Goal: Contribute content: Add original content to the website for others to see

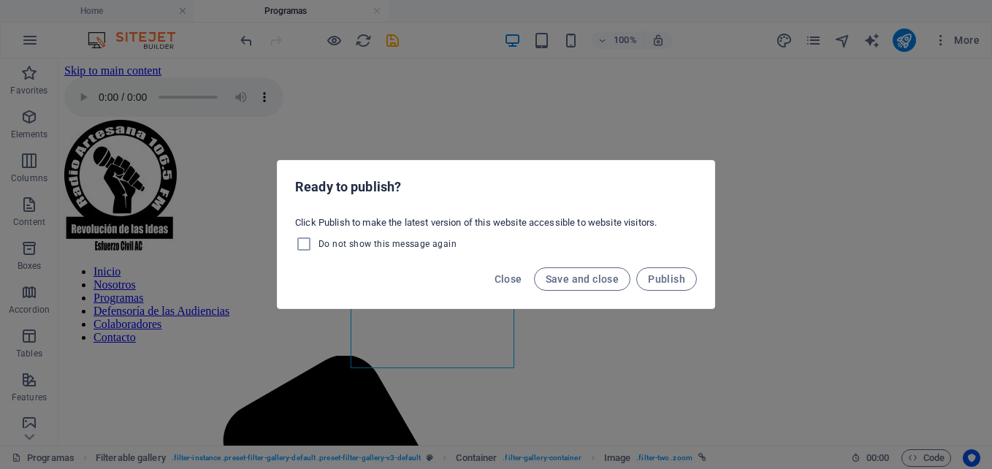
scroll to position [357, 0]
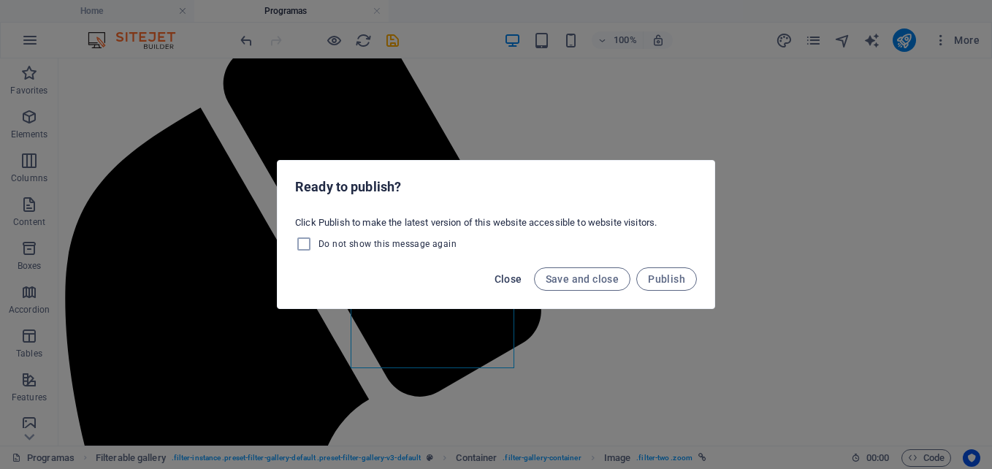
click at [498, 277] on span "Close" at bounding box center [509, 279] width 28 height 12
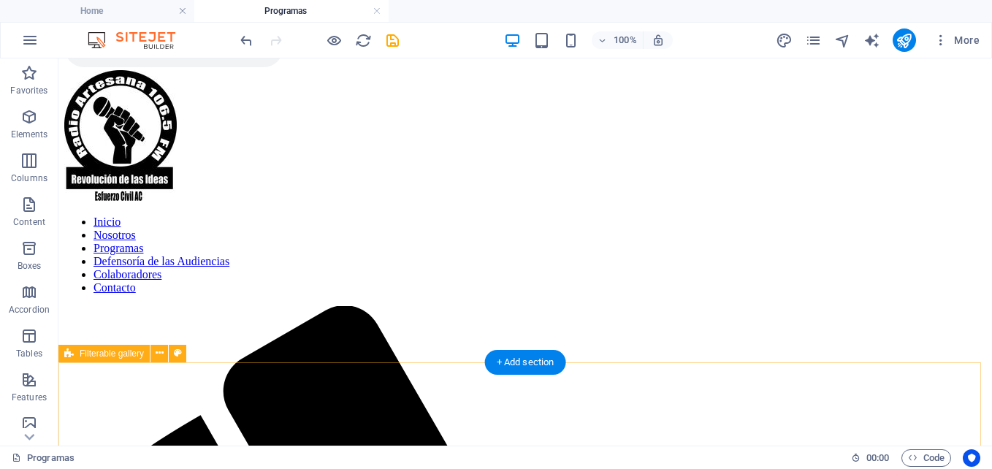
scroll to position [37, 0]
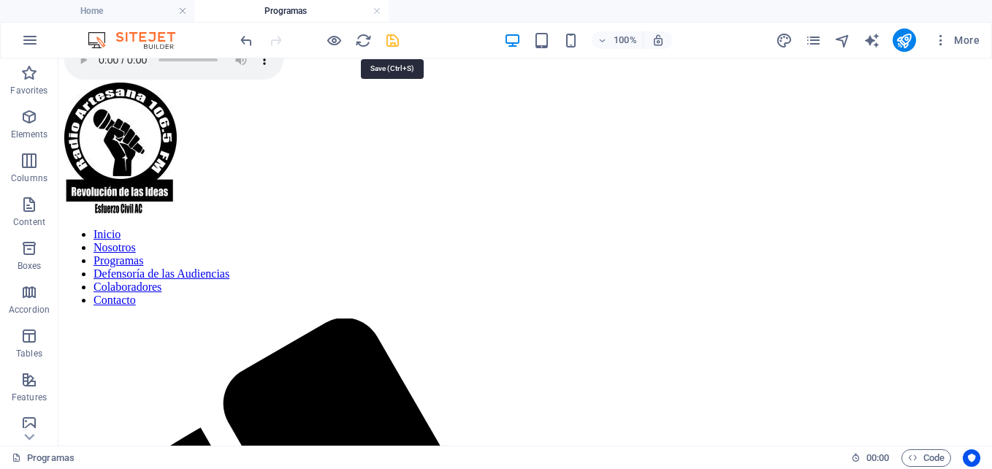
click at [389, 44] on icon "save" at bounding box center [392, 40] width 17 height 17
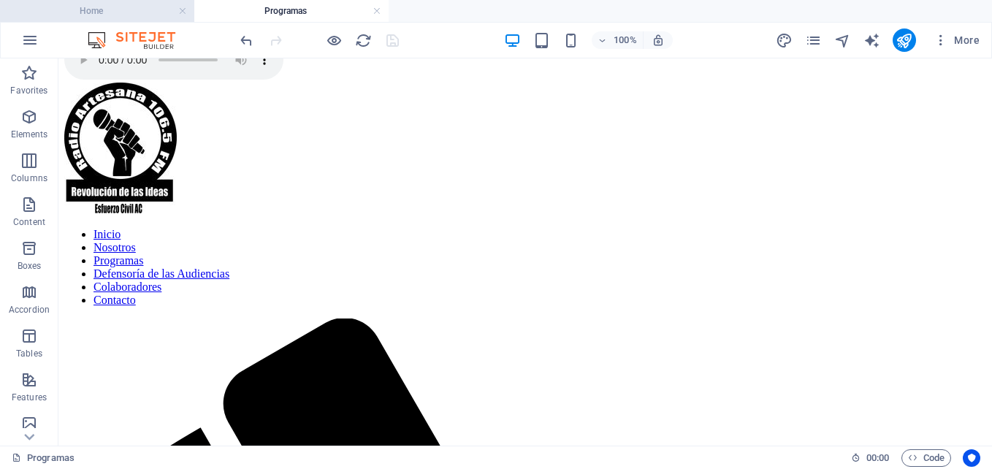
click at [126, 15] on h4 "Home" at bounding box center [97, 11] width 194 height 16
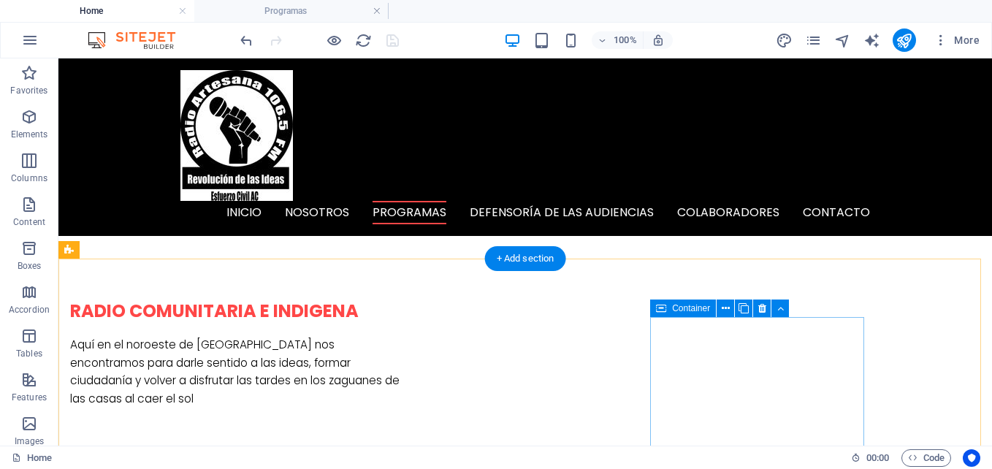
scroll to position [822, 0]
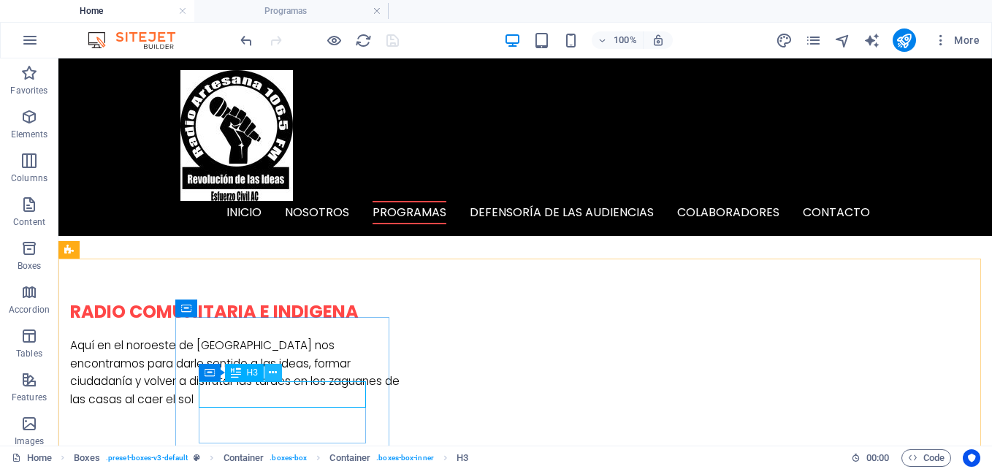
click at [270, 375] on icon at bounding box center [273, 372] width 8 height 15
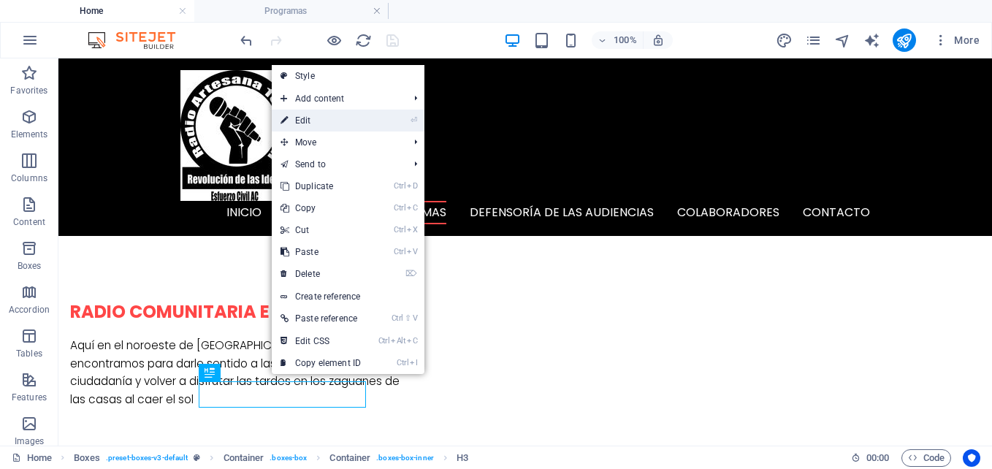
drag, startPoint x: 317, startPoint y: 120, endPoint x: 1, endPoint y: 68, distance: 320.5
click at [317, 120] on link "⏎ Edit" at bounding box center [321, 121] width 98 height 22
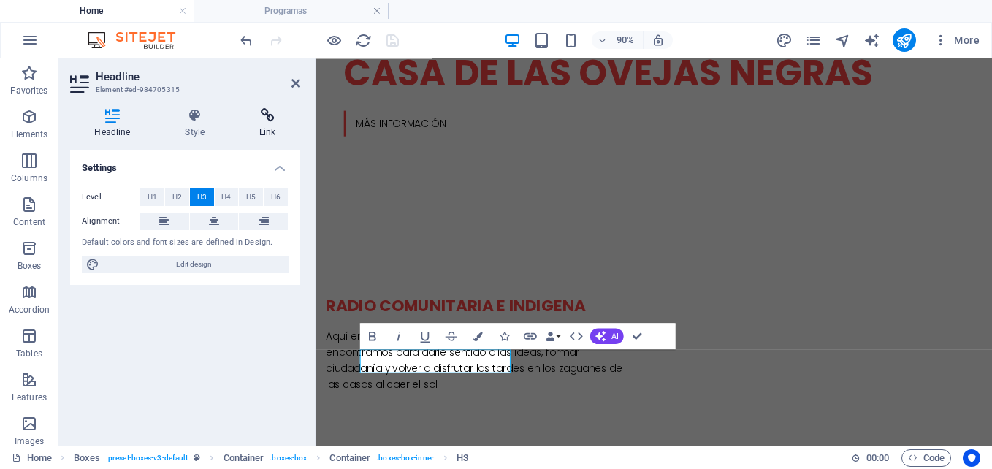
click at [271, 130] on h4 "Link" at bounding box center [267, 123] width 65 height 31
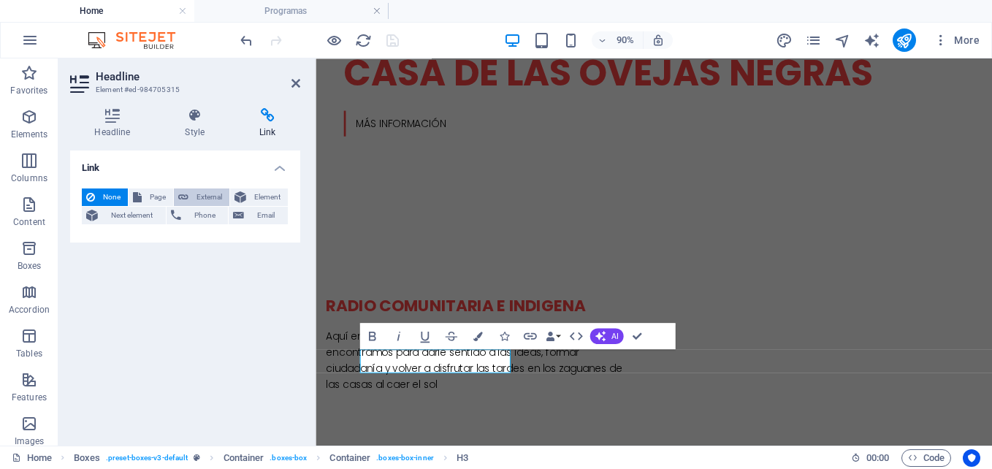
click at [213, 198] on span "External" at bounding box center [209, 197] width 32 height 18
select select "blank"
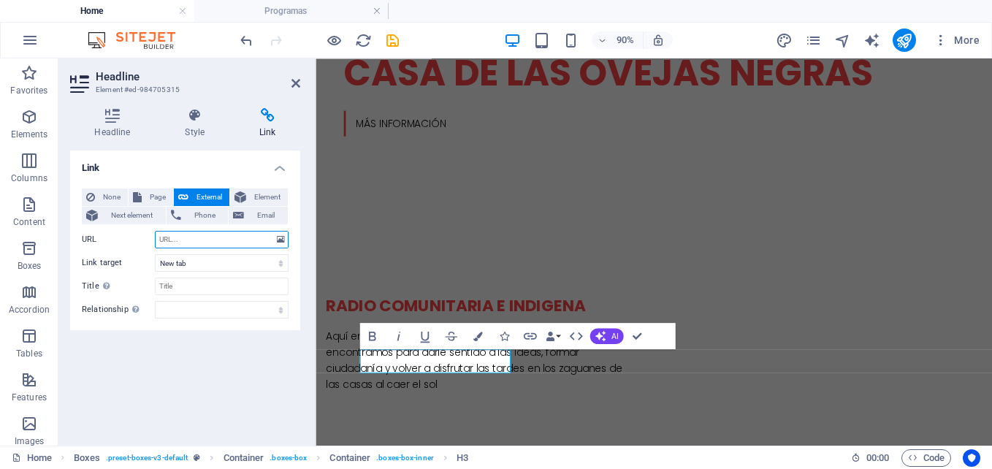
paste input "https://www.youtube.com/@thelogocomic"
type input "https://www.youtube.com/@thelogocomic"
click at [300, 83] on aside "Headline Element #ed-984705315 Headline Style Link Settings Level H1 H2 H3 H4 H…" at bounding box center [186, 251] width 257 height 387
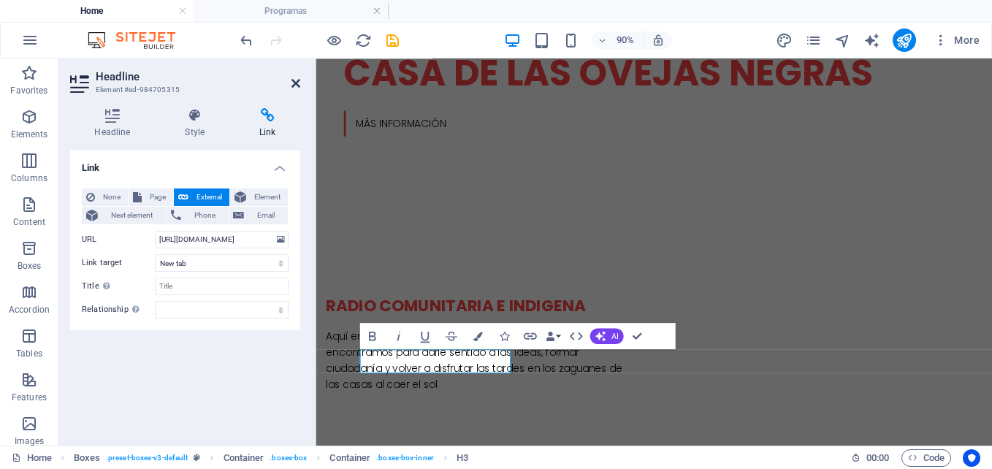
click at [291, 83] on icon at bounding box center [295, 83] width 9 height 12
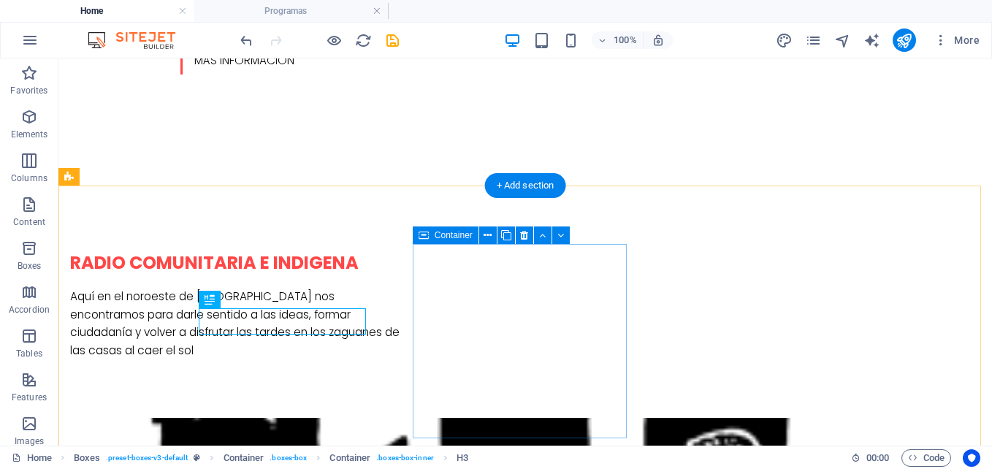
scroll to position [895, 0]
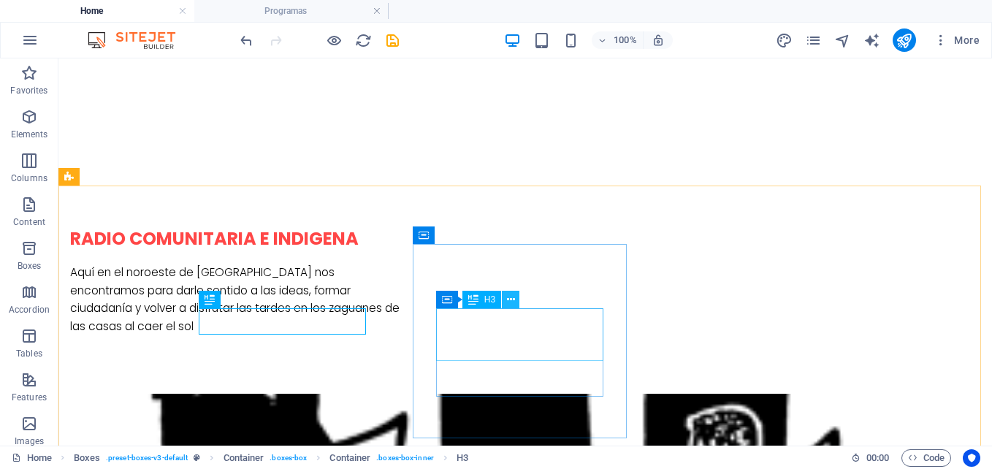
click at [510, 301] on icon at bounding box center [511, 299] width 8 height 15
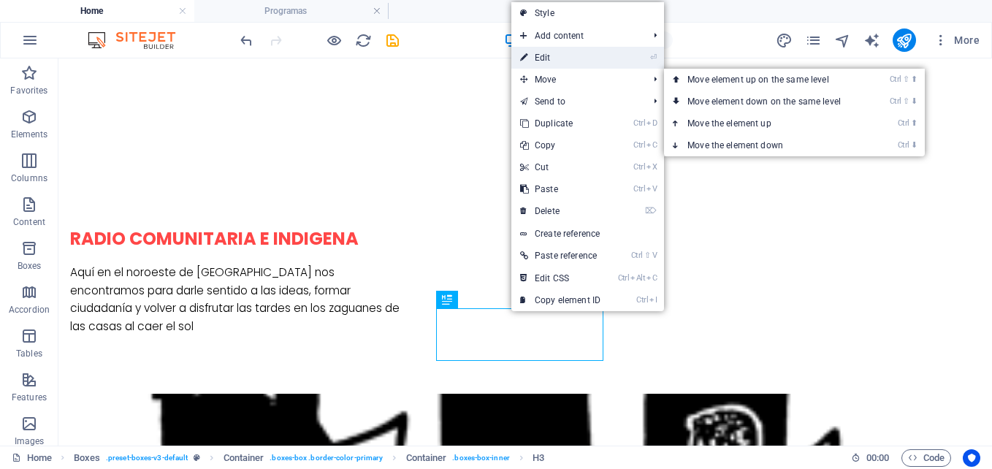
click at [549, 61] on link "⏎ Edit" at bounding box center [560, 58] width 98 height 22
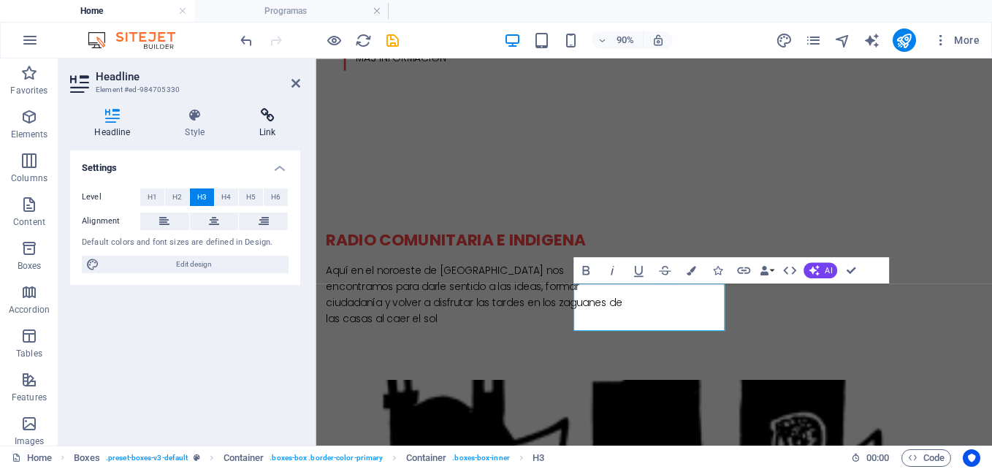
click at [278, 117] on icon at bounding box center [267, 115] width 65 height 15
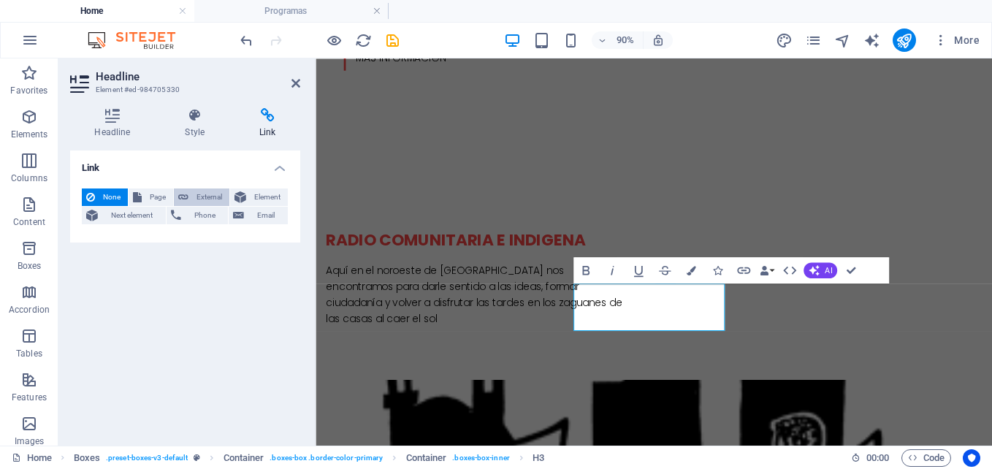
click at [207, 197] on span "External" at bounding box center [209, 197] width 32 height 18
select select "blank"
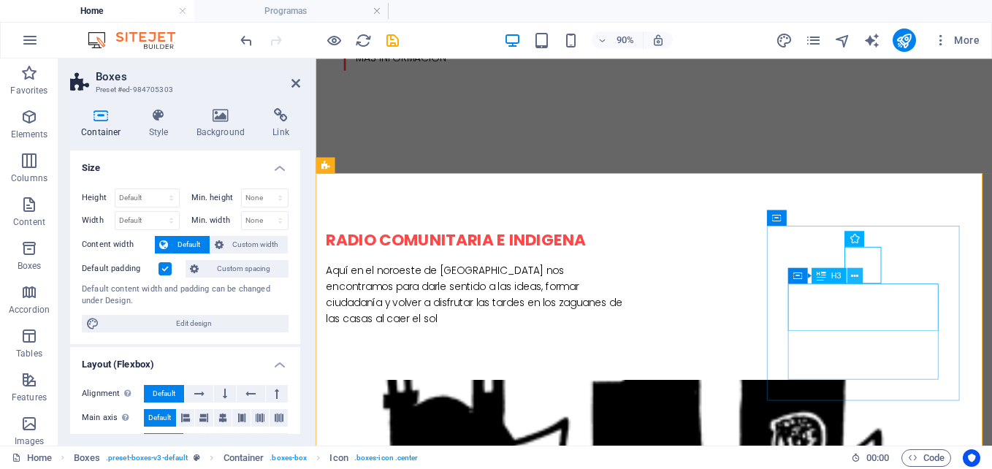
click at [858, 275] on icon at bounding box center [854, 276] width 7 height 14
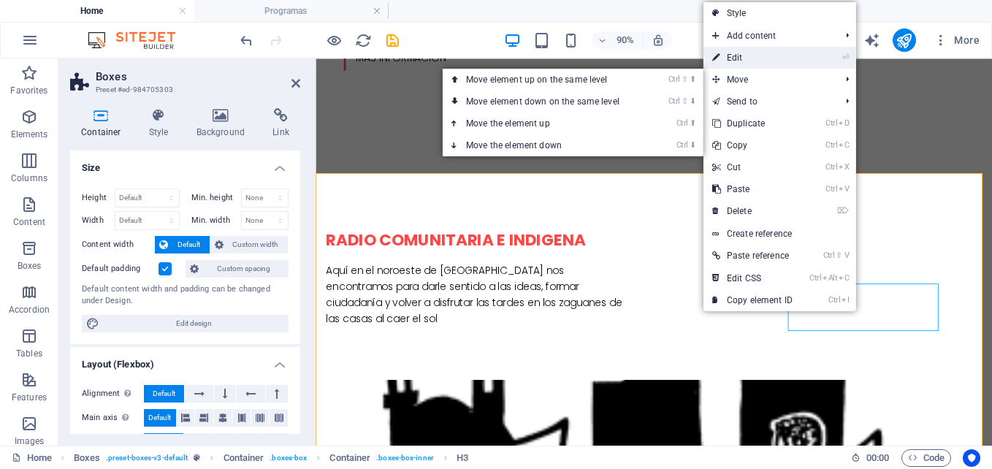
click at [758, 54] on link "⏎ Edit" at bounding box center [752, 58] width 98 height 22
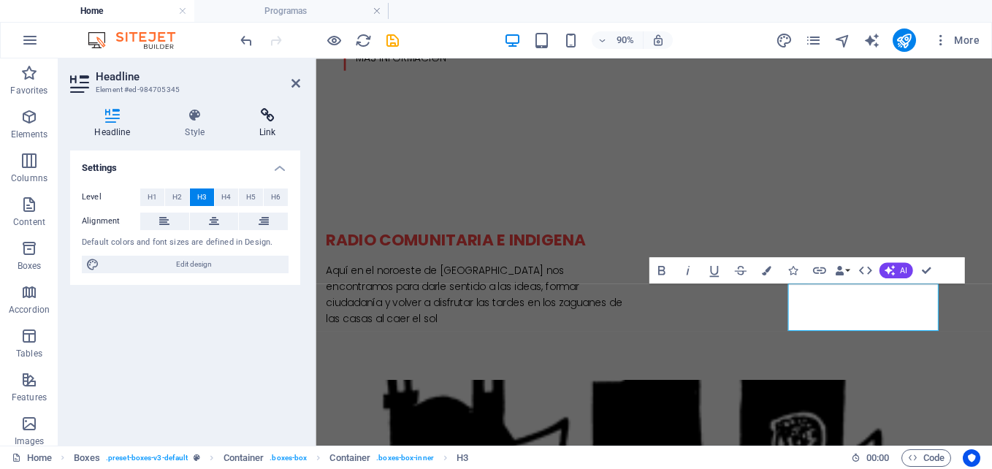
click at [262, 115] on icon at bounding box center [267, 115] width 65 height 15
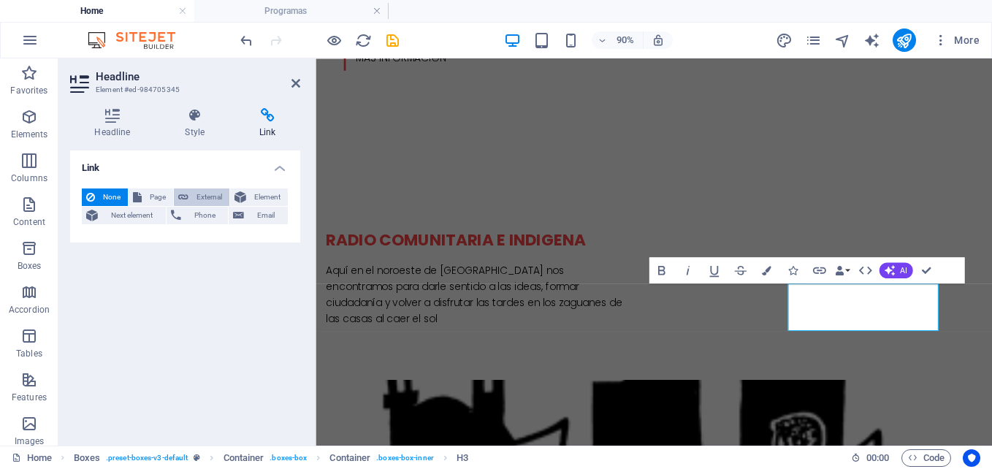
click at [210, 195] on span "External" at bounding box center [209, 197] width 32 height 18
select select "blank"
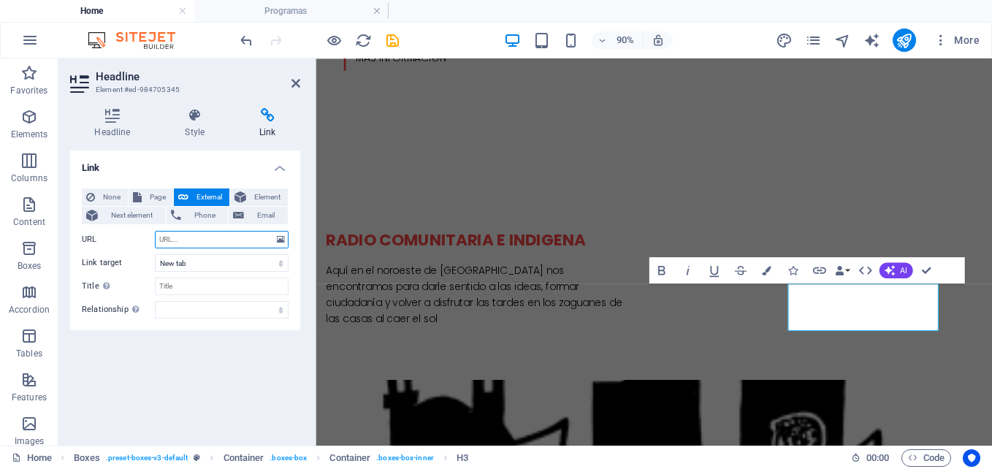
paste input "https://www.youtube.com/@primerasnacionesmexico"
type input "https://www.youtube.com/@primerasnacionesmexico"
click at [295, 85] on icon at bounding box center [295, 83] width 9 height 12
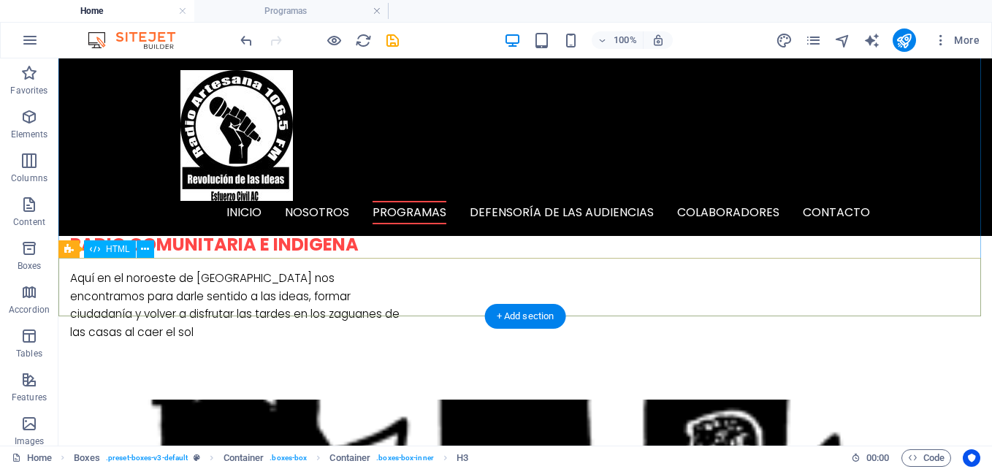
scroll to position [603, 0]
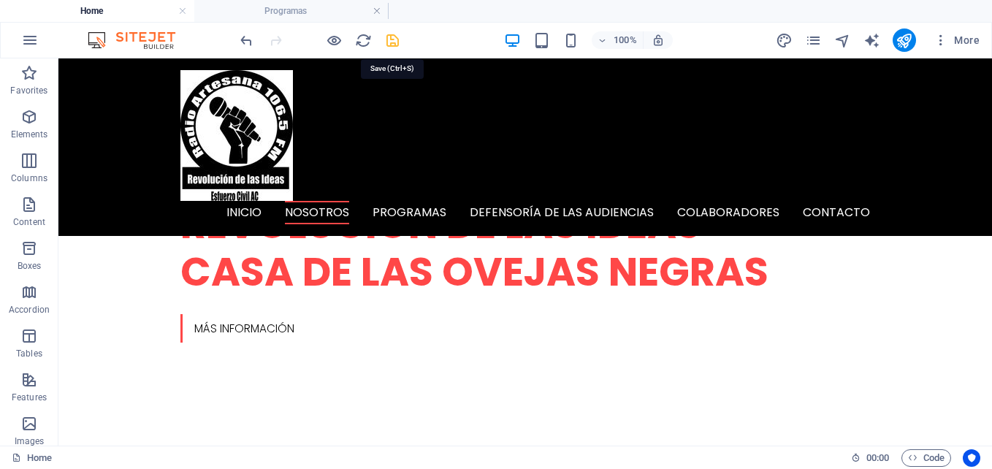
click at [400, 45] on icon "save" at bounding box center [392, 40] width 17 height 17
checkbox input "false"
click at [906, 45] on icon "publish" at bounding box center [904, 40] width 17 height 17
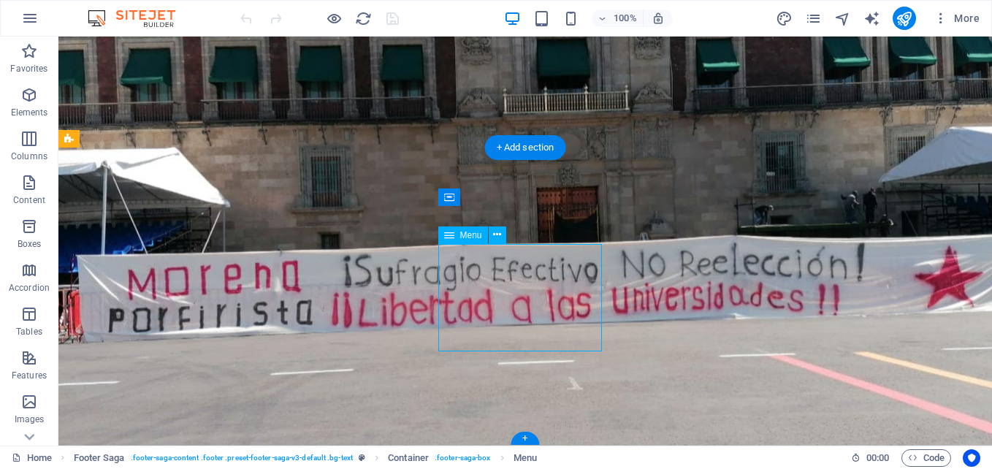
scroll to position [4695, 0]
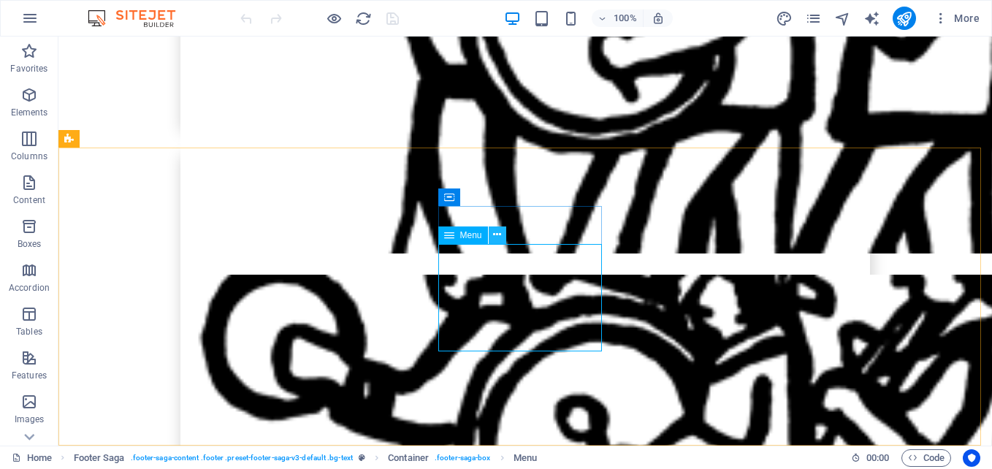
click at [494, 237] on icon at bounding box center [497, 234] width 8 height 15
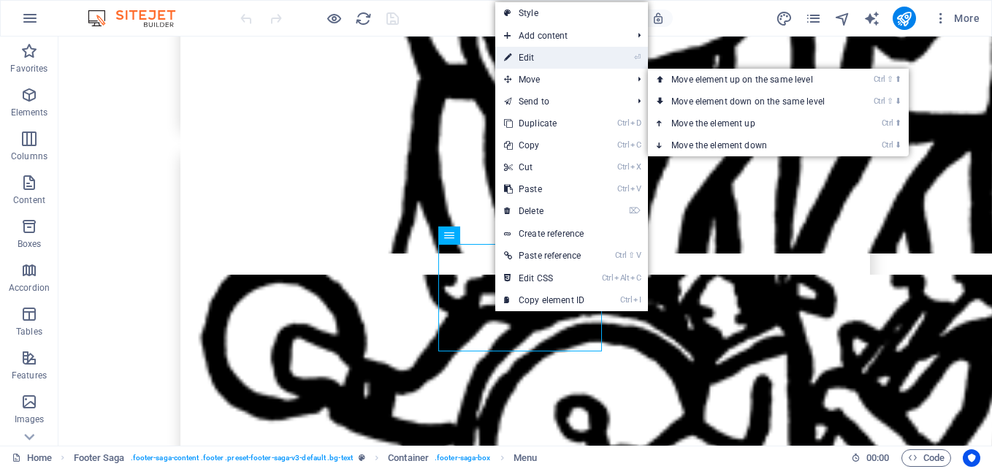
click at [531, 61] on link "⏎ Edit" at bounding box center [544, 58] width 98 height 22
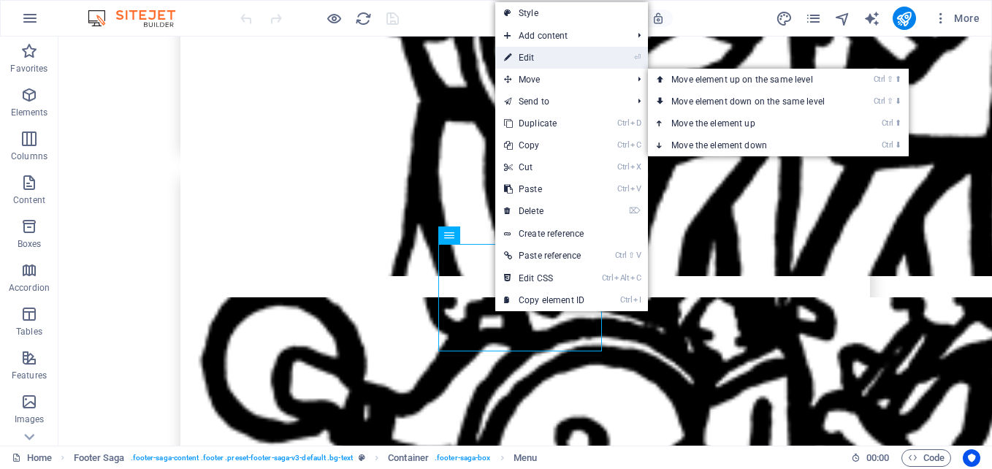
select select
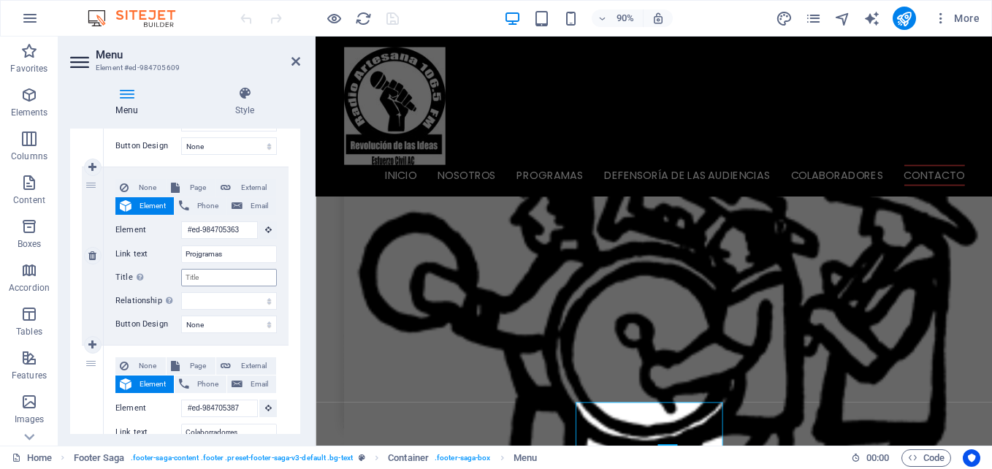
scroll to position [4370, 0]
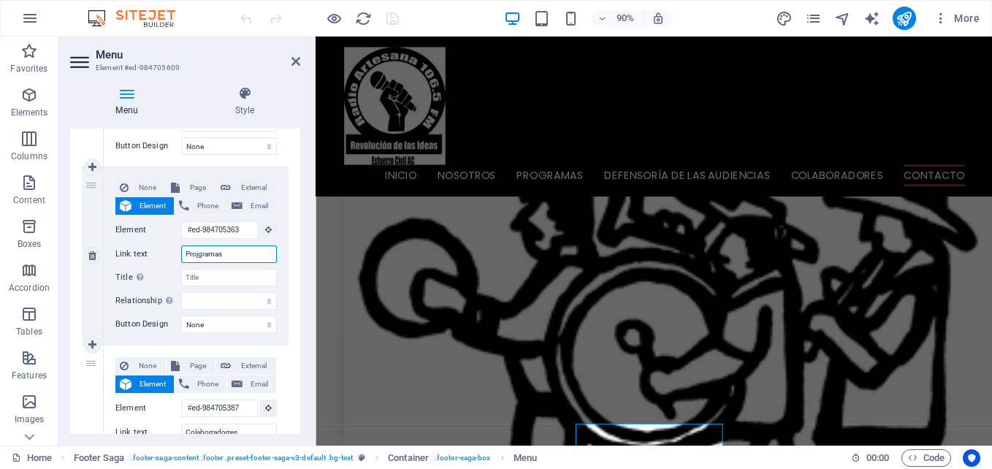
click at [200, 251] on input "Projgramas" at bounding box center [229, 254] width 96 height 18
type input "Programas"
select select
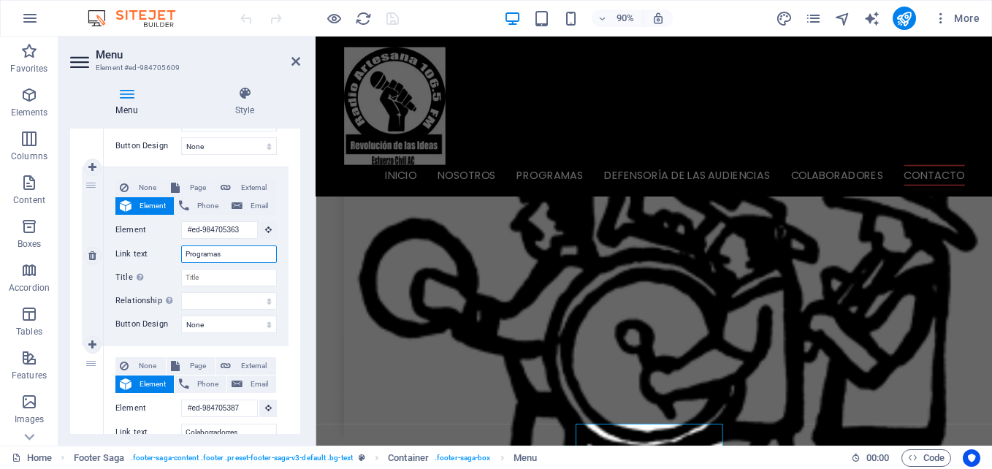
select select
type input "Programas"
click at [299, 58] on icon at bounding box center [295, 62] width 9 height 12
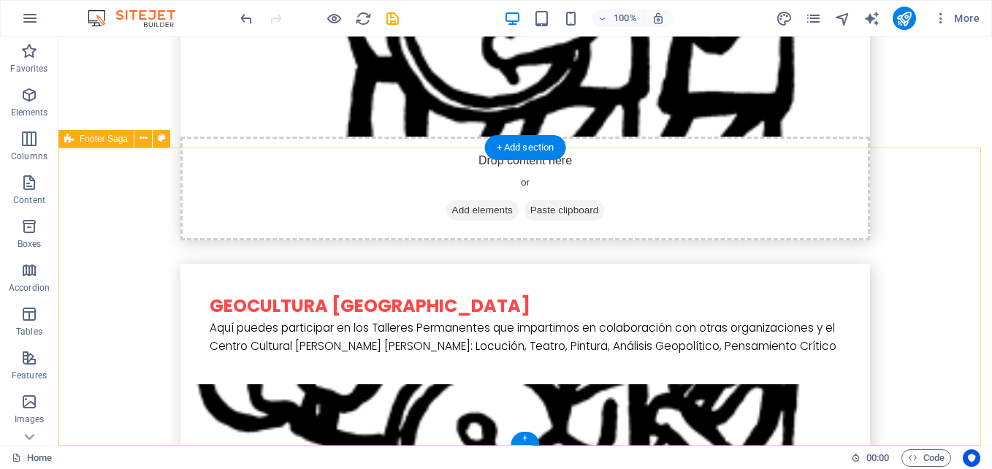
scroll to position [4695, 0]
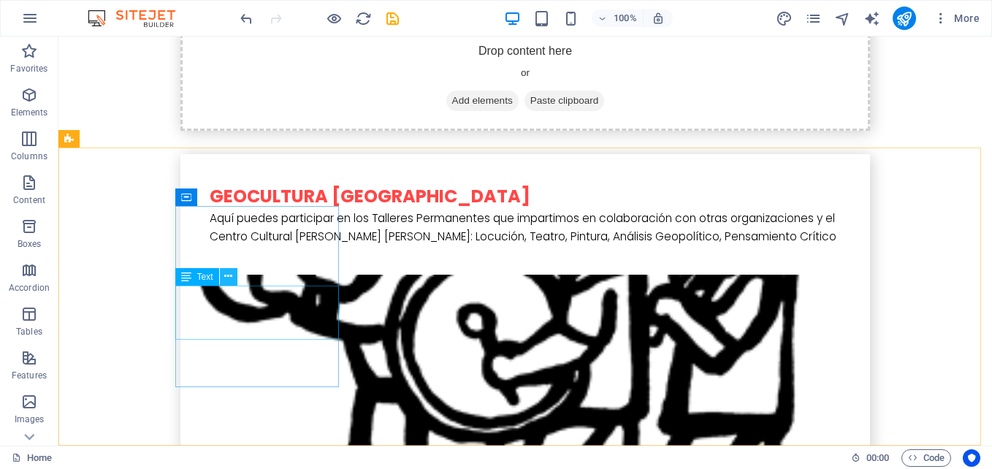
click at [225, 278] on icon at bounding box center [228, 276] width 8 height 15
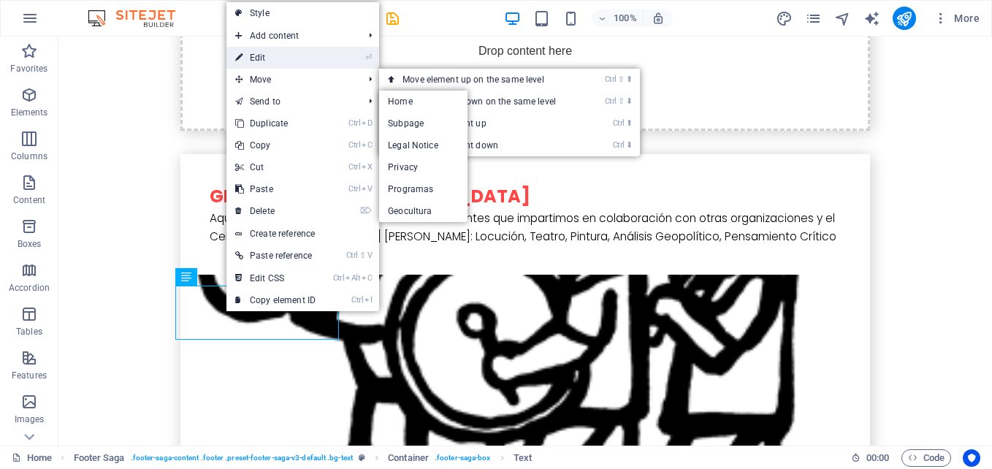
click at [269, 61] on link "⏎ Edit" at bounding box center [275, 58] width 98 height 22
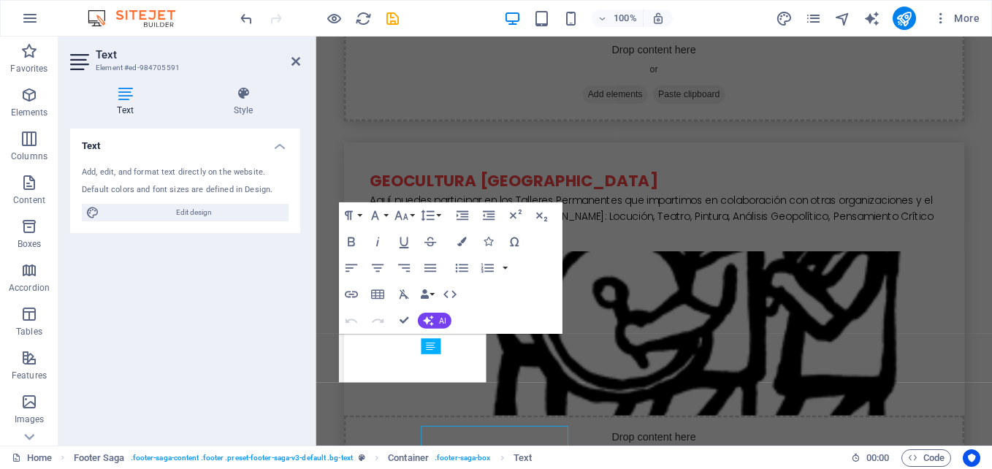
scroll to position [4548, 0]
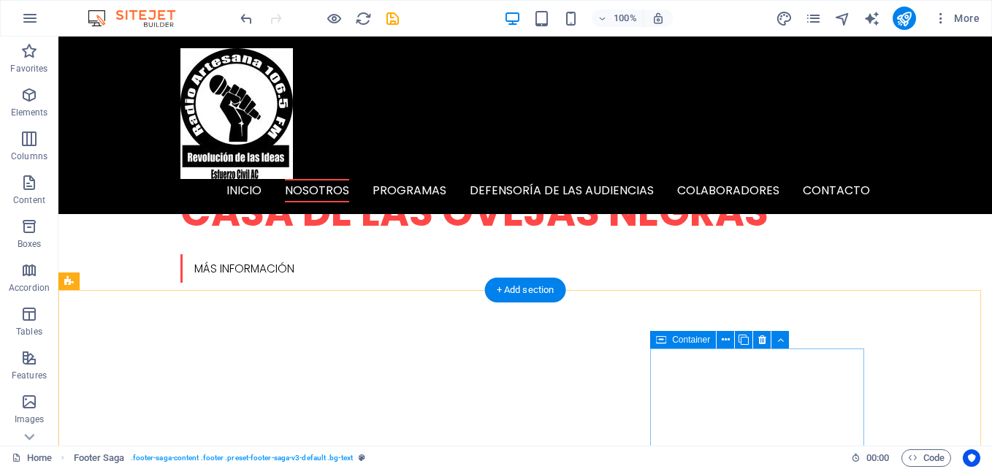
scroll to position [476, 0]
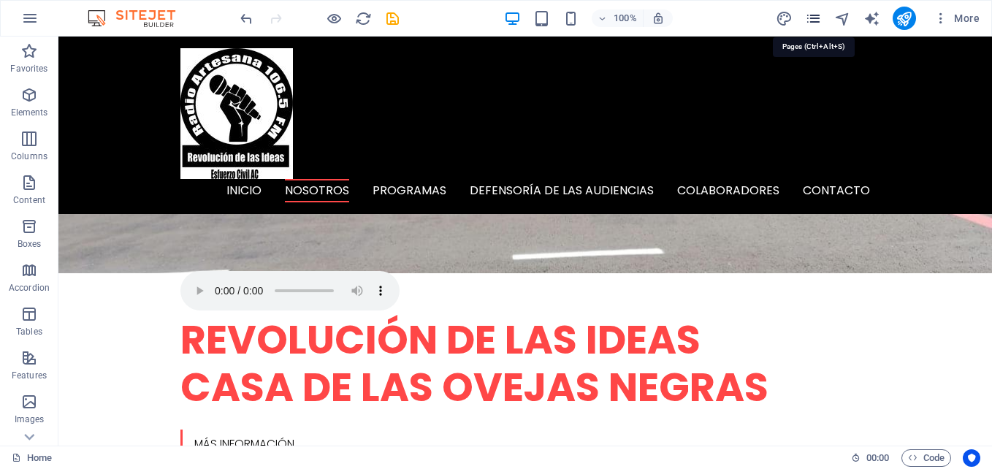
click at [817, 17] on icon "pages" at bounding box center [813, 18] width 17 height 17
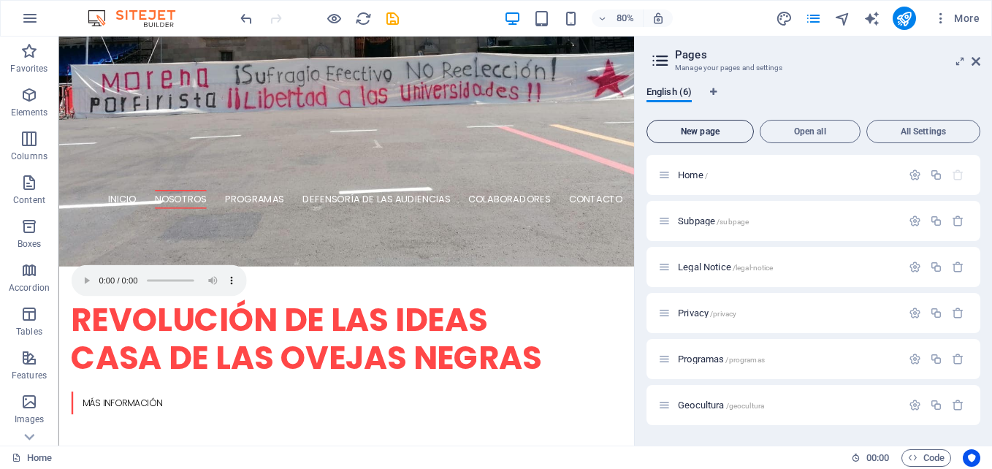
click at [717, 137] on button "New page" at bounding box center [699, 131] width 107 height 23
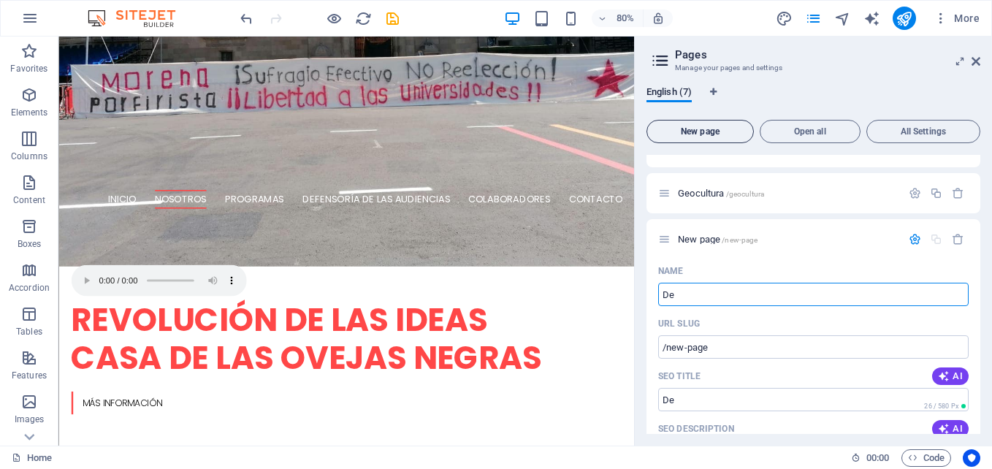
type input "De"
type input "/de"
type input "Defe"
type input "/defe"
type input "Defens"
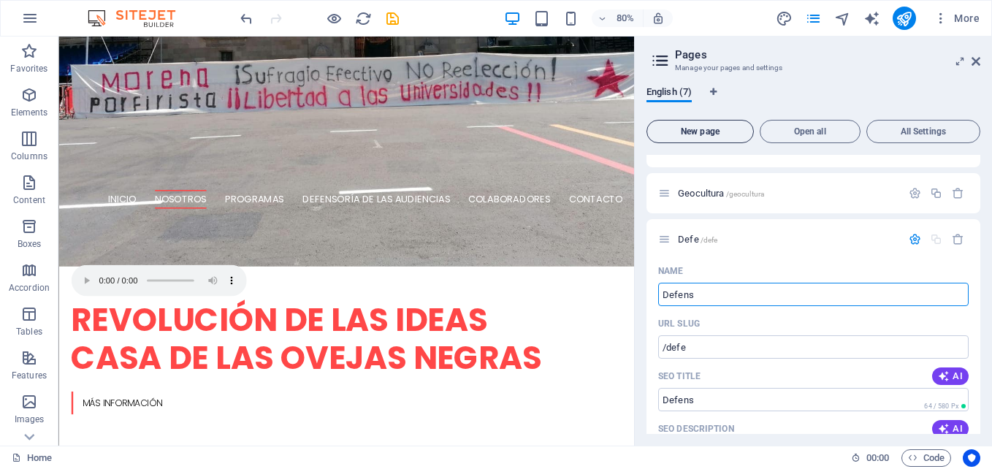
type input "/defens"
type input "Defensoria"
type input "/defensoria"
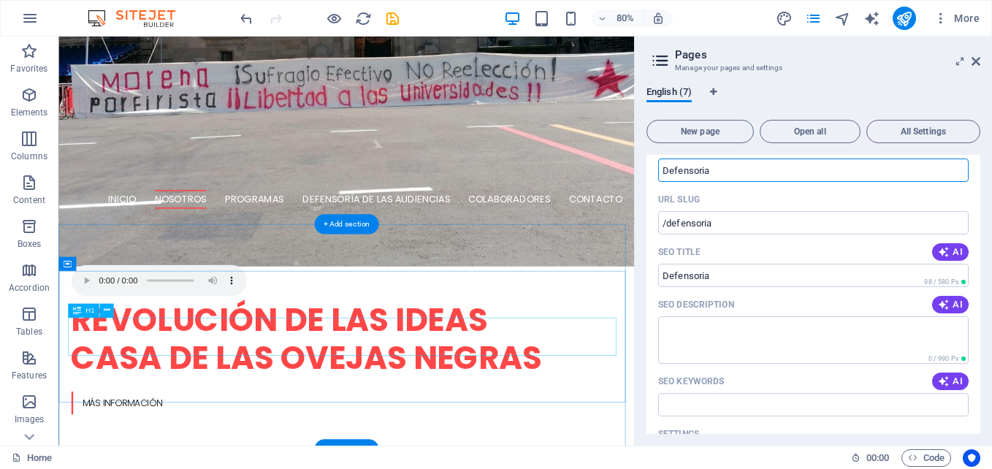
scroll to position [358, 0]
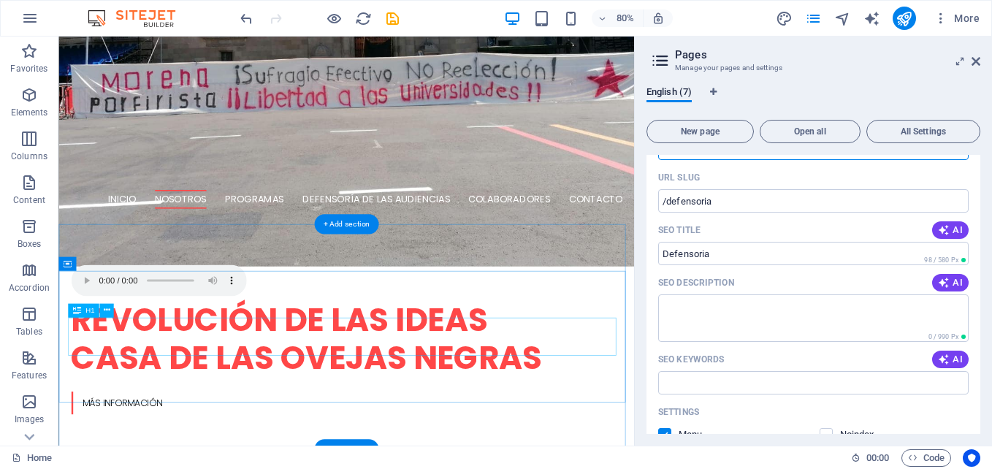
type input "Defensoria"
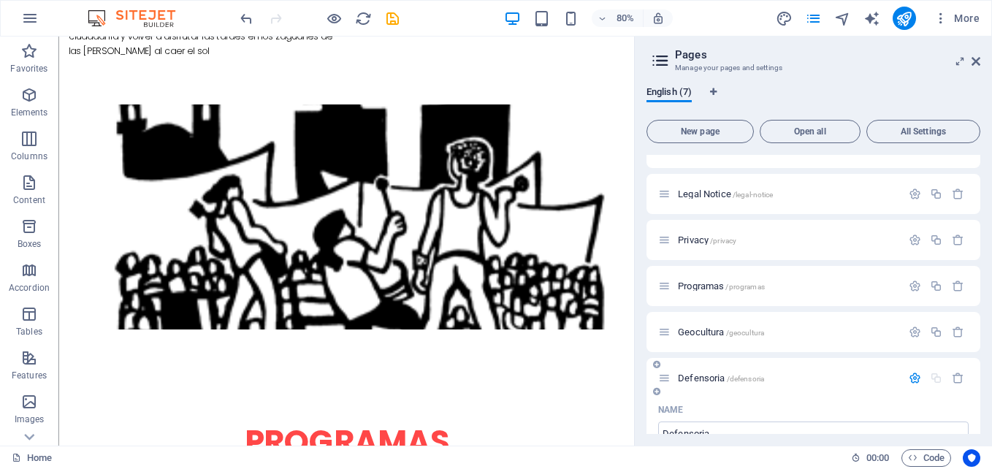
scroll to position [146, 0]
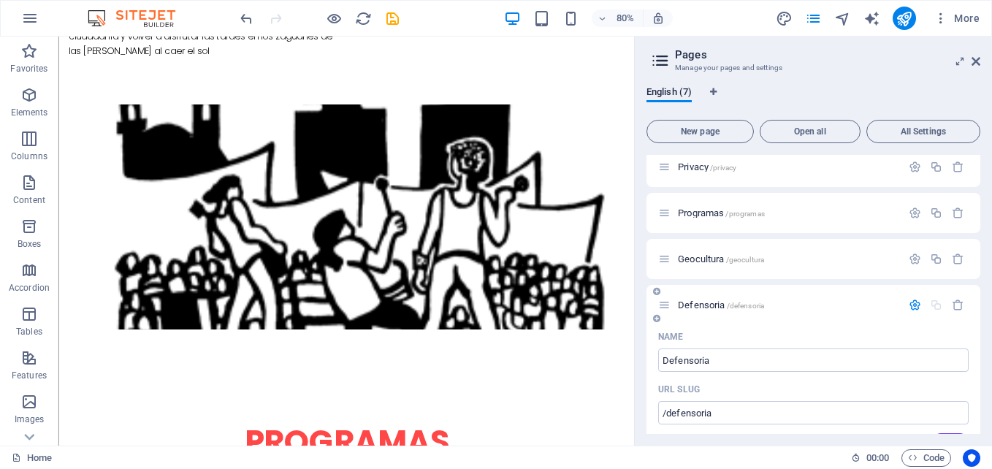
click at [695, 305] on span "Defensoria /defensoria" at bounding box center [721, 304] width 86 height 11
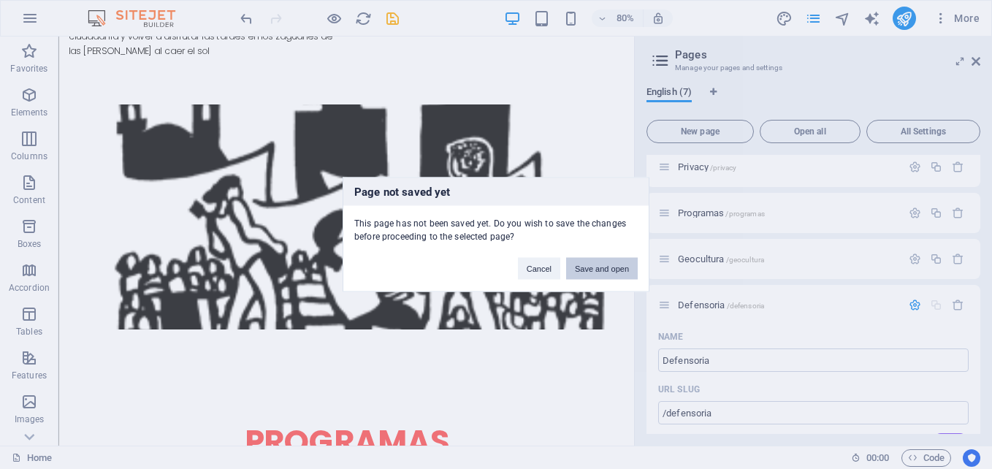
drag, startPoint x: 684, startPoint y: 297, endPoint x: 606, endPoint y: 275, distance: 81.4
click at [606, 275] on button "Save and open" at bounding box center [602, 269] width 72 height 22
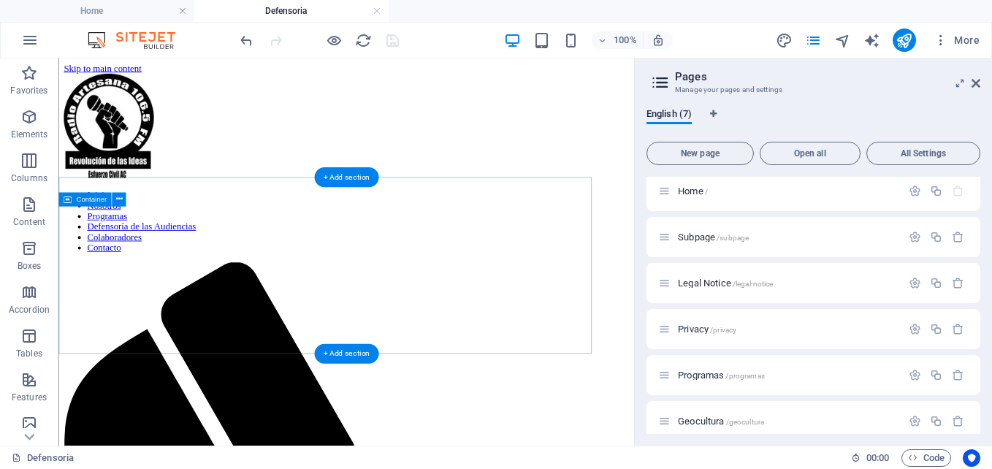
scroll to position [0, 0]
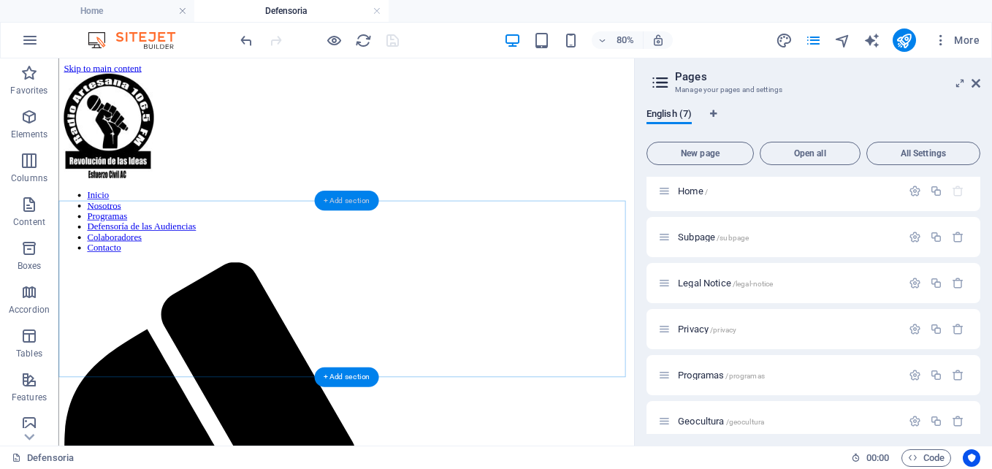
click at [351, 199] on div "+ Add section" at bounding box center [346, 201] width 65 height 20
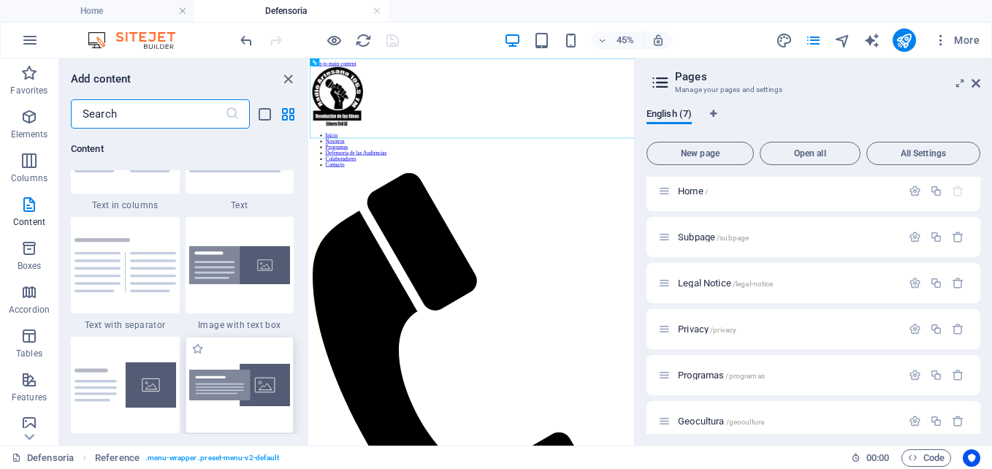
scroll to position [2556, 0]
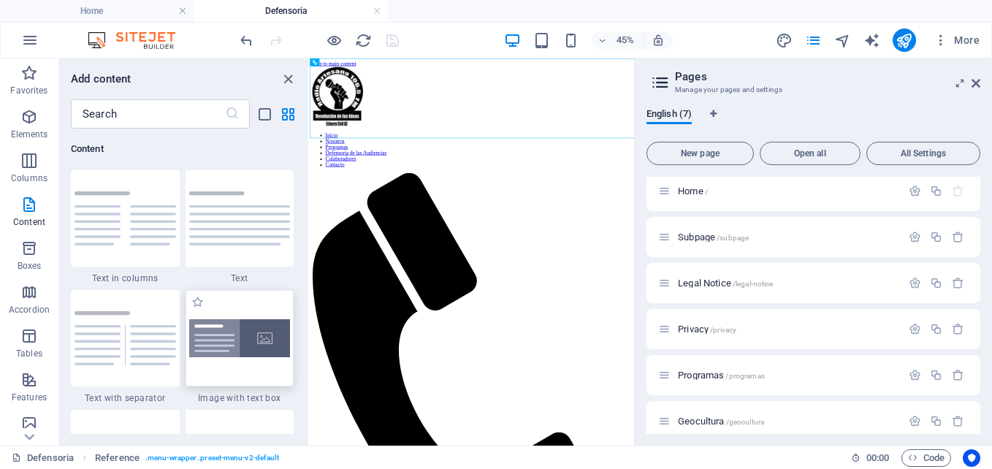
click at [252, 348] on img at bounding box center [240, 338] width 102 height 39
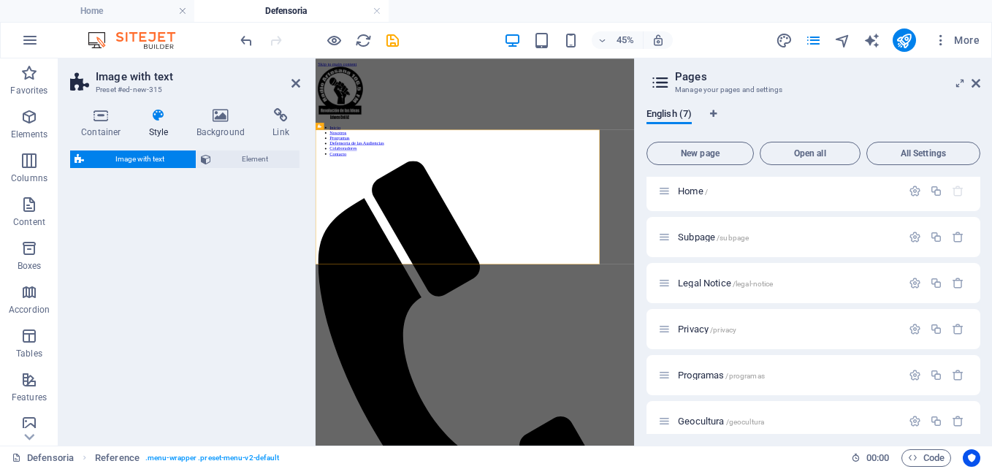
select select "rem"
select select "px"
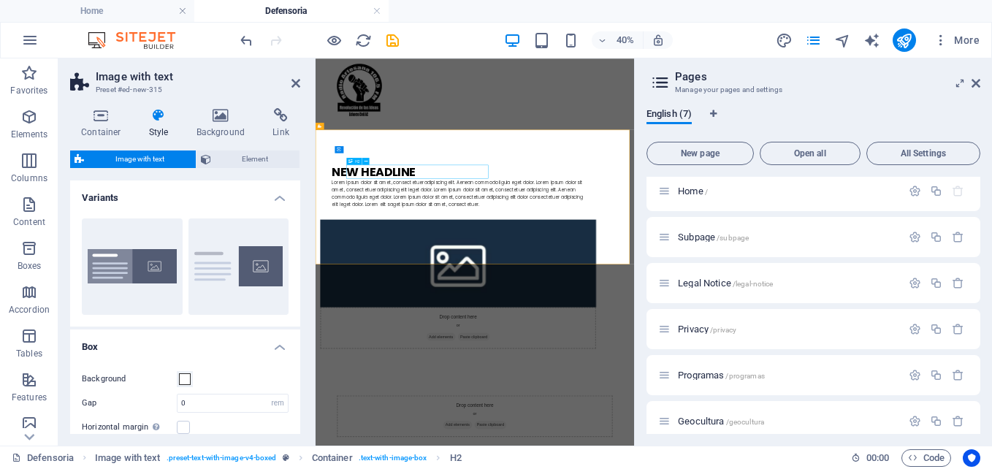
click at [540, 341] on div "New headline" at bounding box center [671, 341] width 631 height 35
click at [538, 341] on div "New headline" at bounding box center [671, 341] width 631 height 35
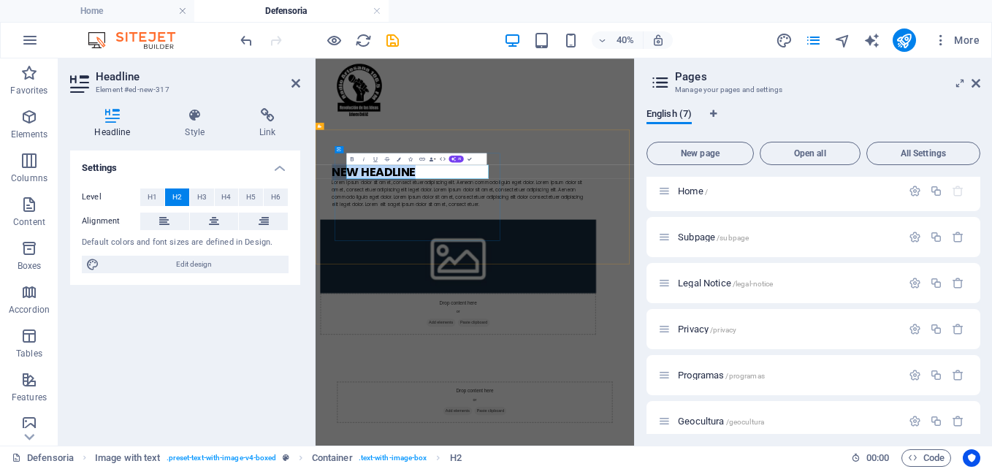
click at [619, 337] on h2 "New headline" at bounding box center [671, 341] width 631 height 35
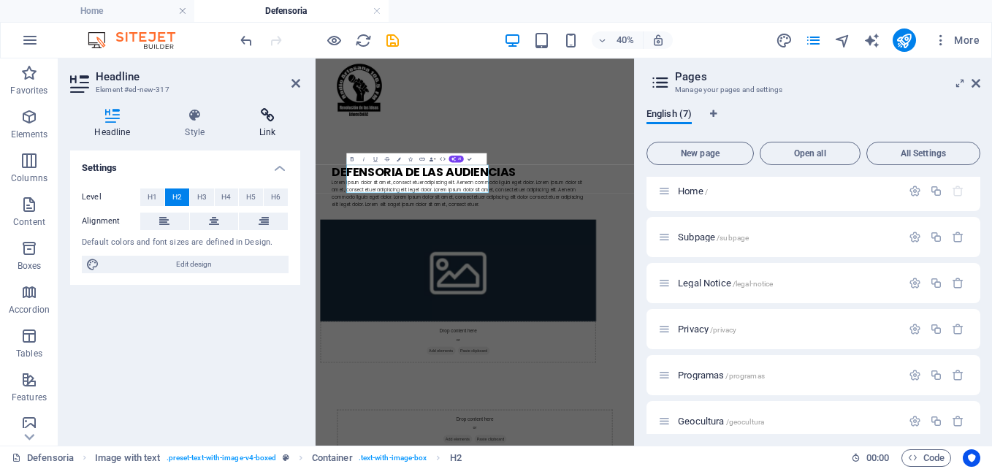
click at [269, 137] on h4 "Link" at bounding box center [267, 123] width 65 height 31
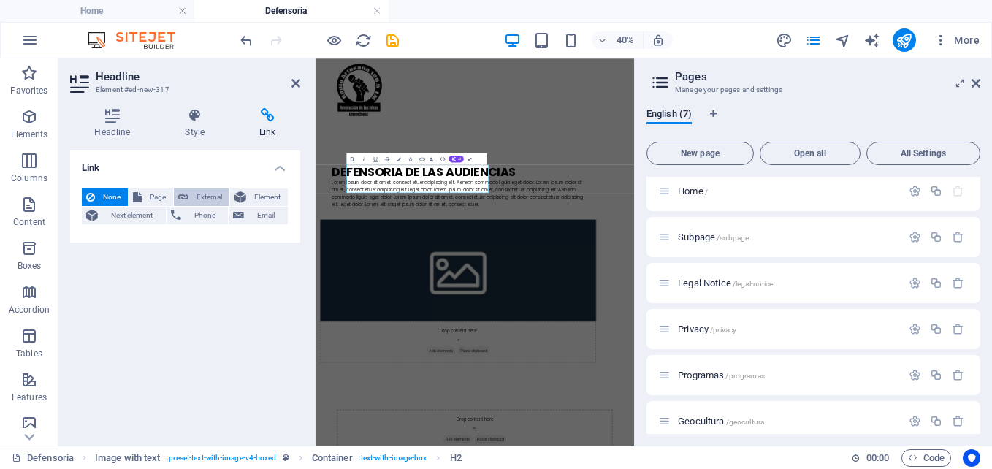
click at [206, 202] on span "External" at bounding box center [209, 197] width 32 height 18
select select "blank"
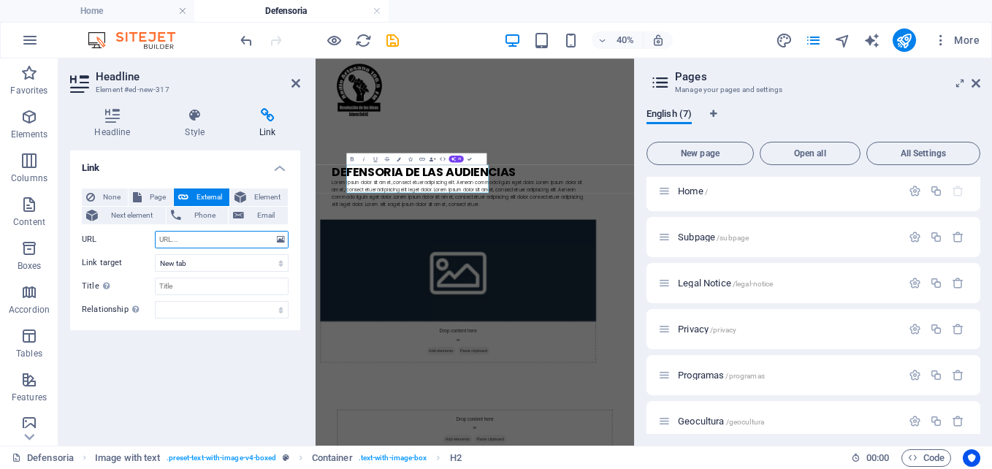
paste input "[URL][DOMAIN_NAME]"
type input "[URL][DOMAIN_NAME]"
click at [297, 83] on icon at bounding box center [295, 83] width 9 height 12
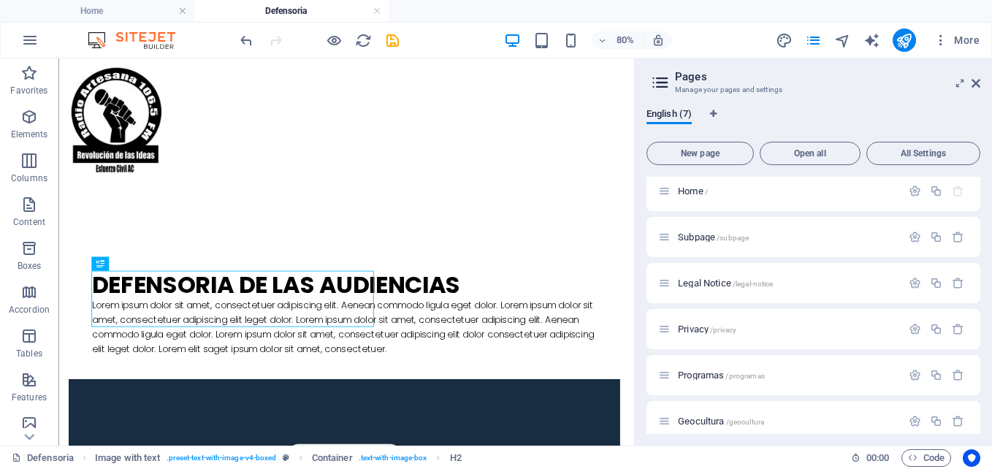
click at [970, 81] on h2 "Pages" at bounding box center [827, 76] width 305 height 13
click at [978, 80] on icon at bounding box center [976, 83] width 9 height 12
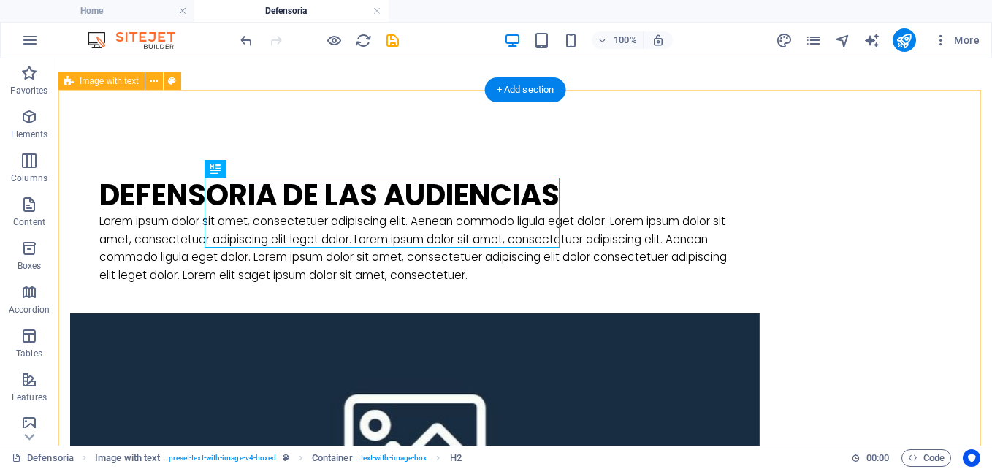
scroll to position [219, 0]
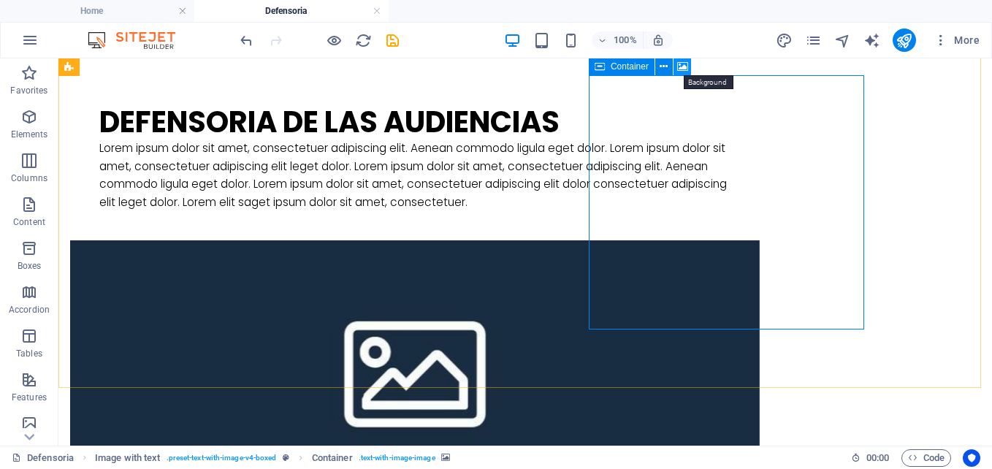
click at [683, 68] on icon at bounding box center [682, 66] width 11 height 15
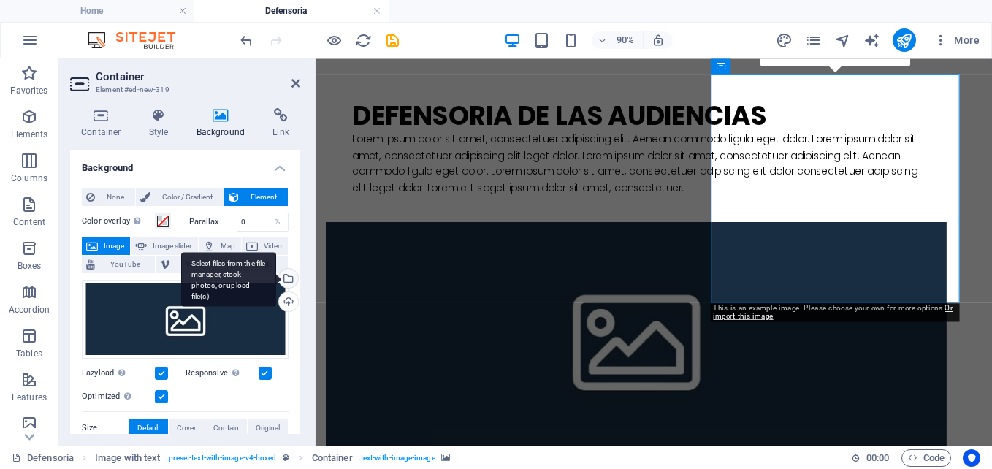
click at [276, 277] on div "Select files from the file manager, stock photos, or upload file(s)" at bounding box center [228, 279] width 95 height 55
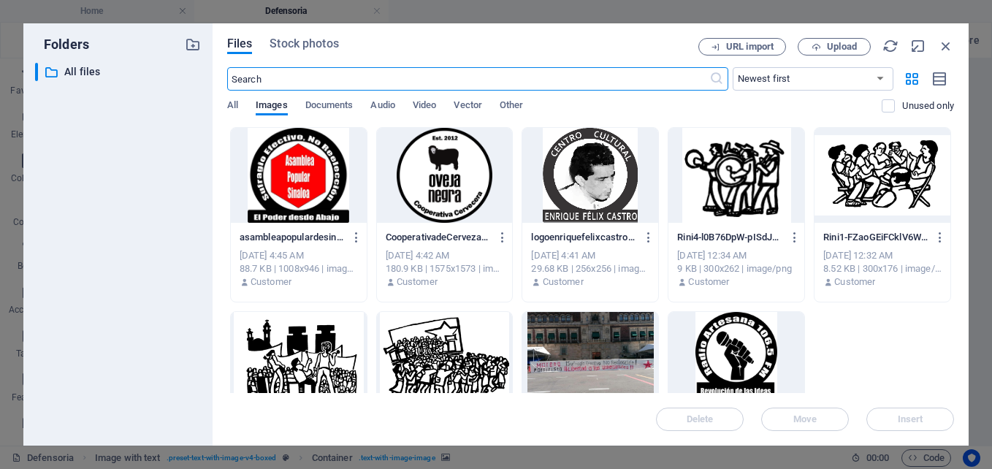
click at [767, 370] on div at bounding box center [736, 359] width 136 height 95
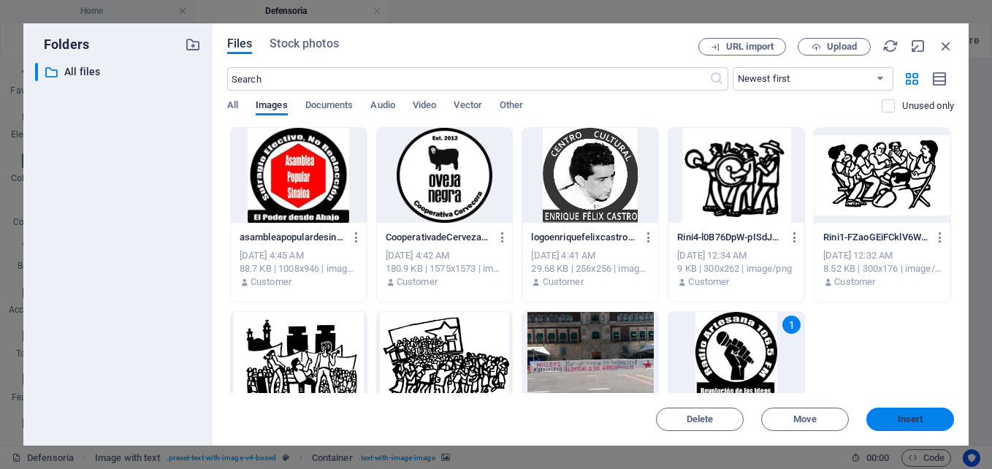
click at [926, 419] on span "Insert" at bounding box center [910, 419] width 76 height 9
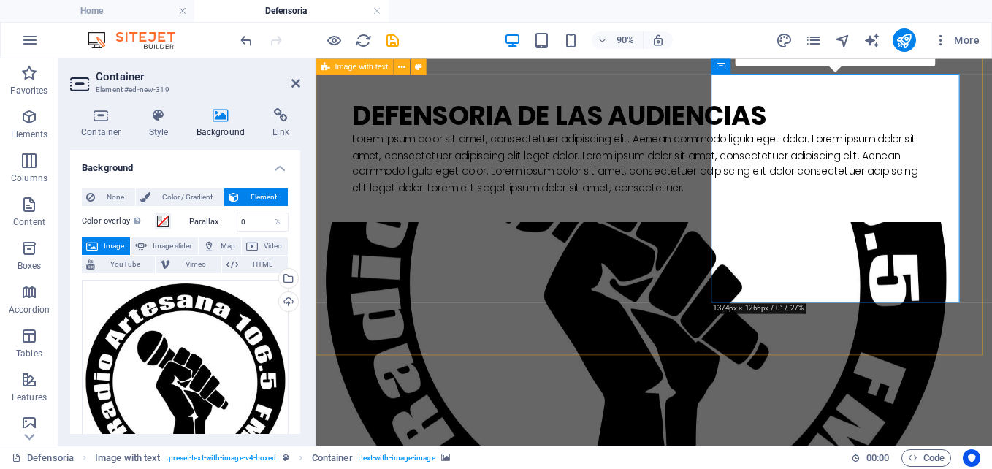
click at [620, 341] on div "Defensoria de las Audiencias Lorem ipsum dolor sit amet, consectetuer adipiscin…" at bounding box center [692, 337] width 752 height 640
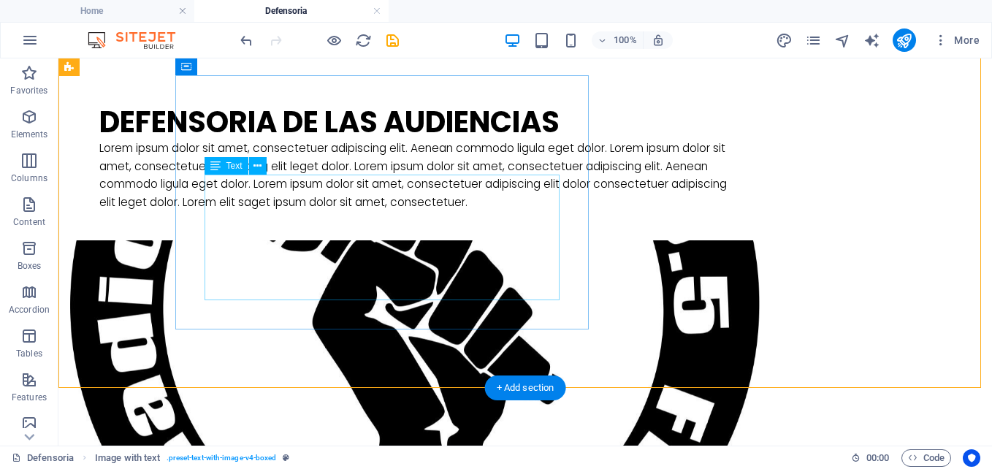
click at [459, 211] on div "Lorem ipsum dolor sit amet, consectetuer adipiscing elit. Aenean commodo ligula…" at bounding box center [414, 176] width 631 height 72
click at [504, 211] on div "Lorem ipsum dolor sit amet, consectetuer adipiscing elit. Aenean commodo ligula…" at bounding box center [414, 176] width 631 height 72
click at [497, 211] on div "Lorem ipsum dolor sit amet, consectetuer adipiscing elit. Aenean commodo ligula…" at bounding box center [414, 176] width 631 height 72
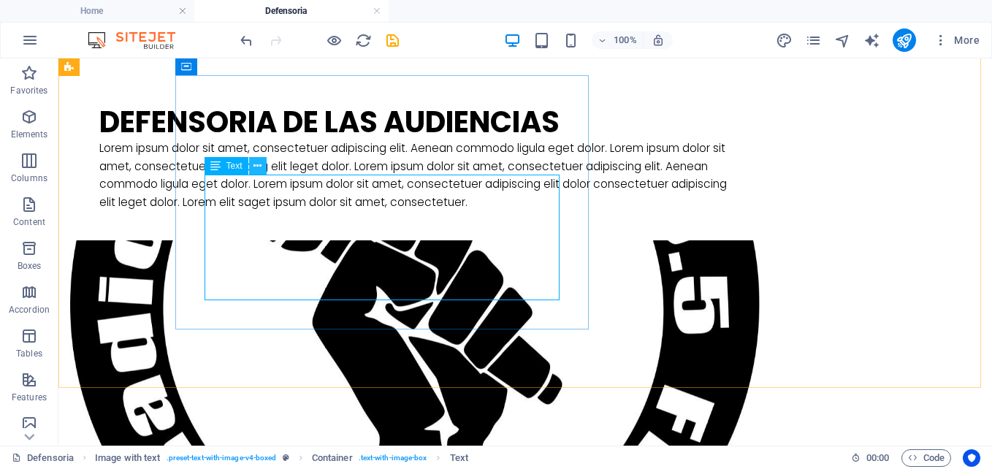
click at [258, 166] on icon at bounding box center [257, 166] width 8 height 15
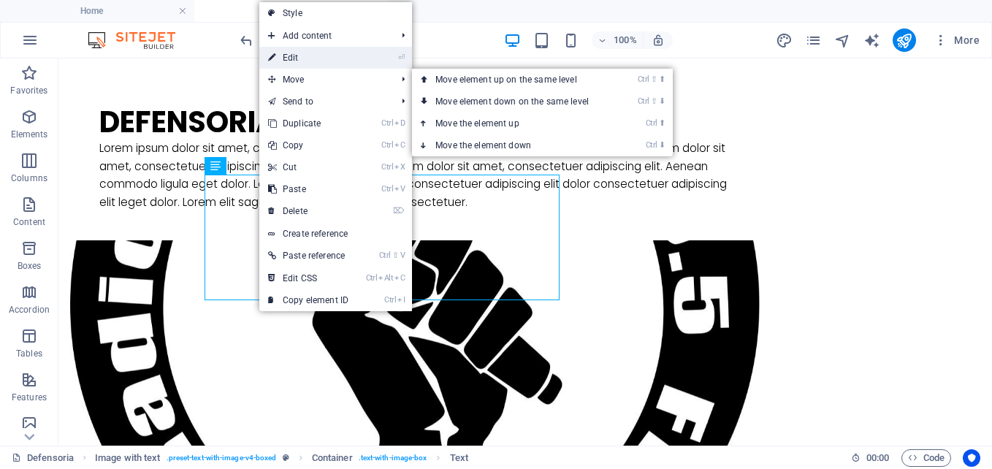
click at [296, 61] on link "⏎ Edit" at bounding box center [308, 58] width 98 height 22
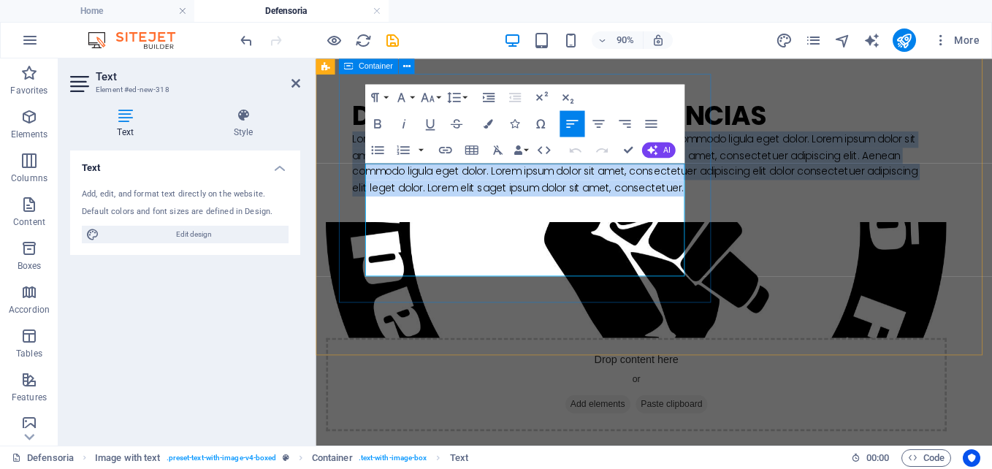
drag, startPoint x: 671, startPoint y: 297, endPoint x: 343, endPoint y: 178, distance: 348.7
click at [343, 178] on div "Defensoria de las Audiencias Lorem ipsum dolor sit amet, consectetuer adipiscin…" at bounding box center [672, 157] width 690 height 165
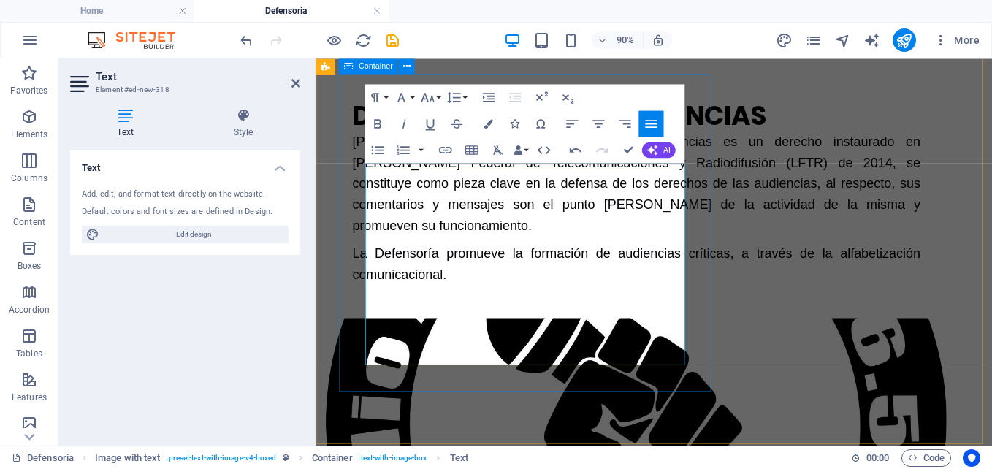
click at [611, 347] on div "Defensoria de las Audiencias [PERSON_NAME] de la Defensoría de las Audiencias e…" at bounding box center [672, 211] width 690 height 272
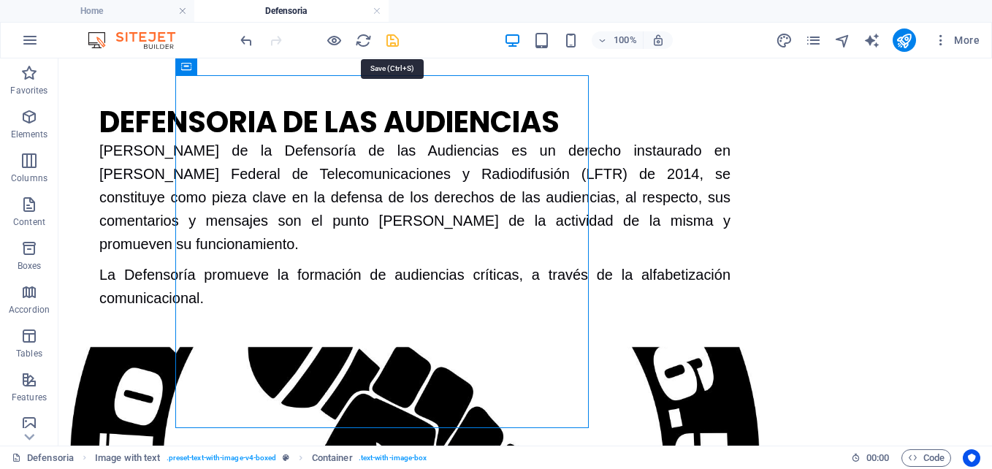
click at [395, 39] on icon "save" at bounding box center [392, 40] width 17 height 17
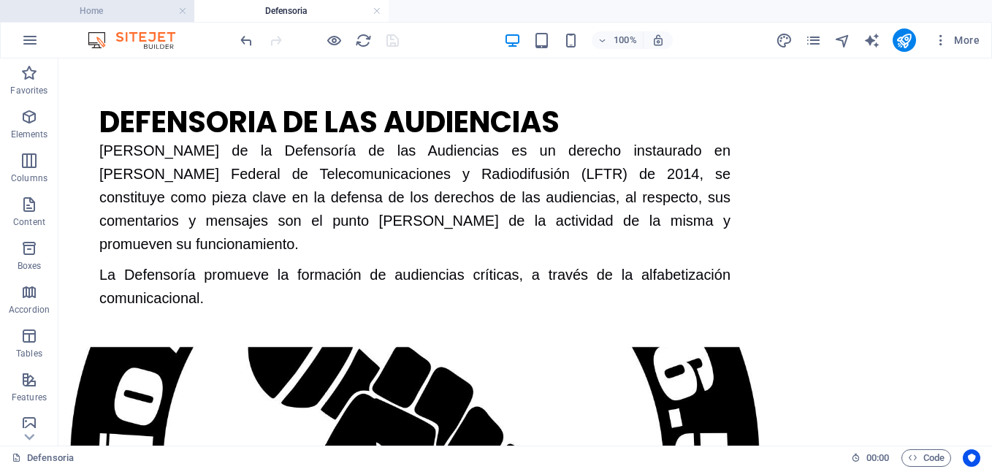
click at [115, 9] on h4 "Home" at bounding box center [97, 11] width 194 height 16
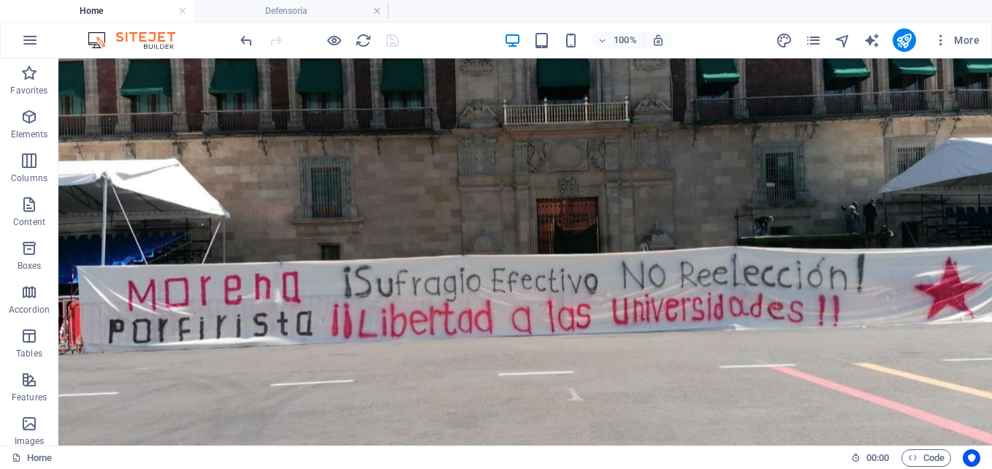
scroll to position [1225, 0]
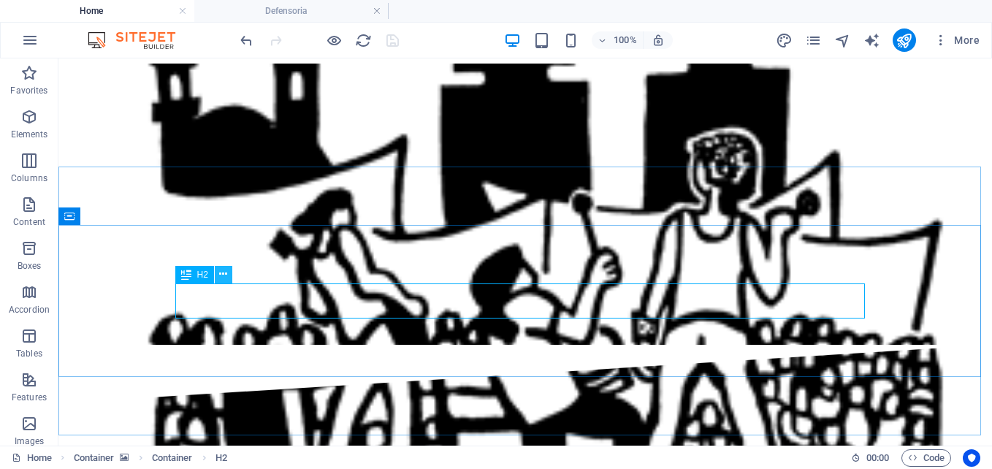
click at [223, 276] on icon at bounding box center [223, 274] width 8 height 15
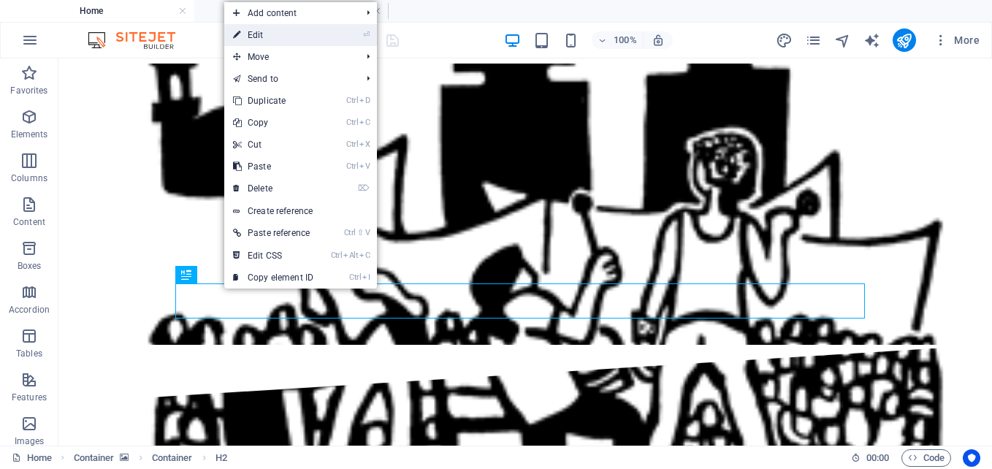
click at [262, 39] on link "⏎ Edit" at bounding box center [273, 35] width 98 height 22
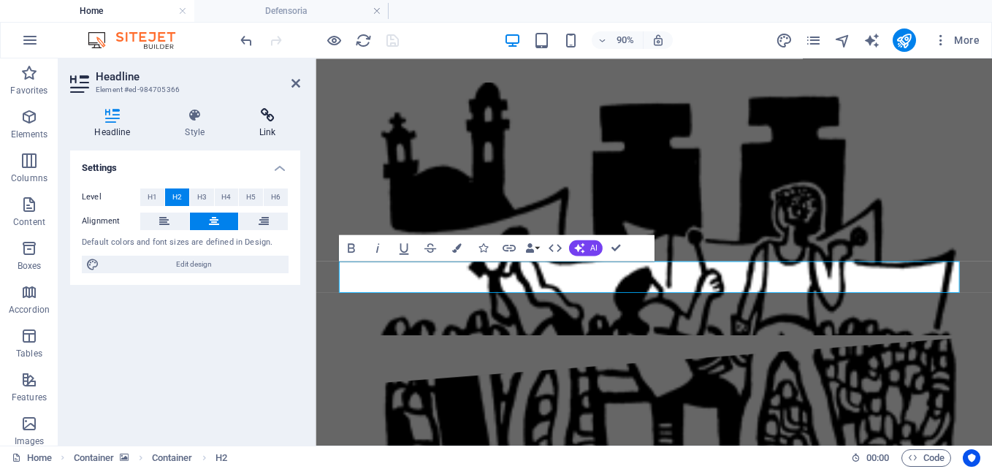
click at [266, 124] on h4 "Link" at bounding box center [267, 123] width 65 height 31
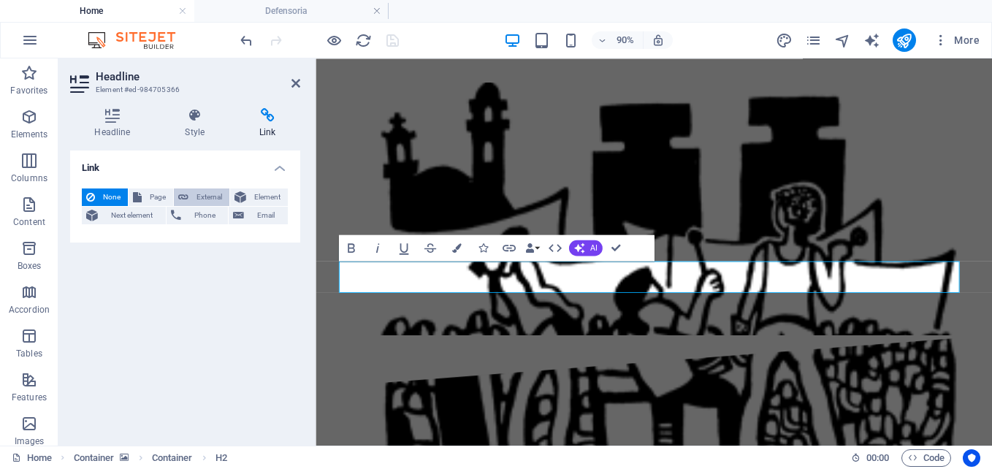
click at [212, 199] on span "External" at bounding box center [209, 197] width 32 height 18
select select "blank"
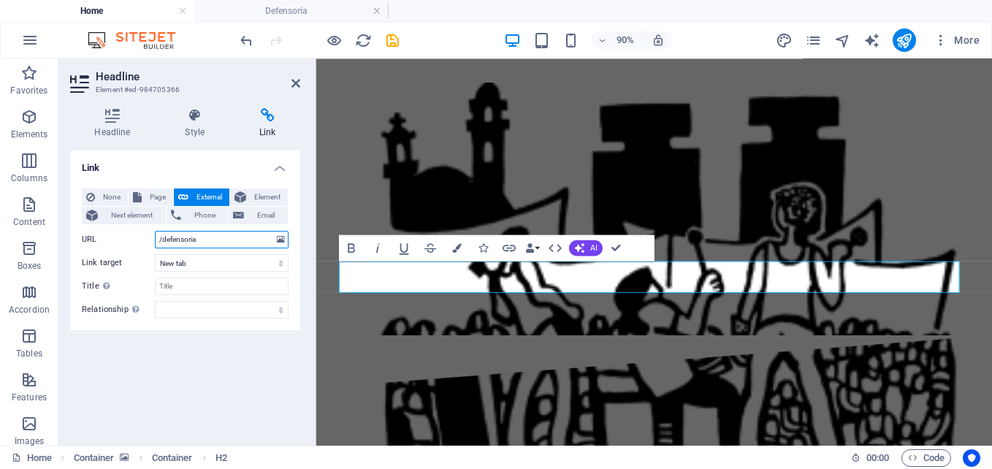
type input "/defensoria"
click at [289, 85] on header "Headline Element #ed-984705366" at bounding box center [185, 77] width 230 height 38
click at [300, 82] on aside "Headline Element #ed-984705366 Headline Style Link Settings Level H1 H2 H3 H4 H…" at bounding box center [186, 251] width 257 height 387
click at [293, 81] on icon at bounding box center [295, 83] width 9 height 12
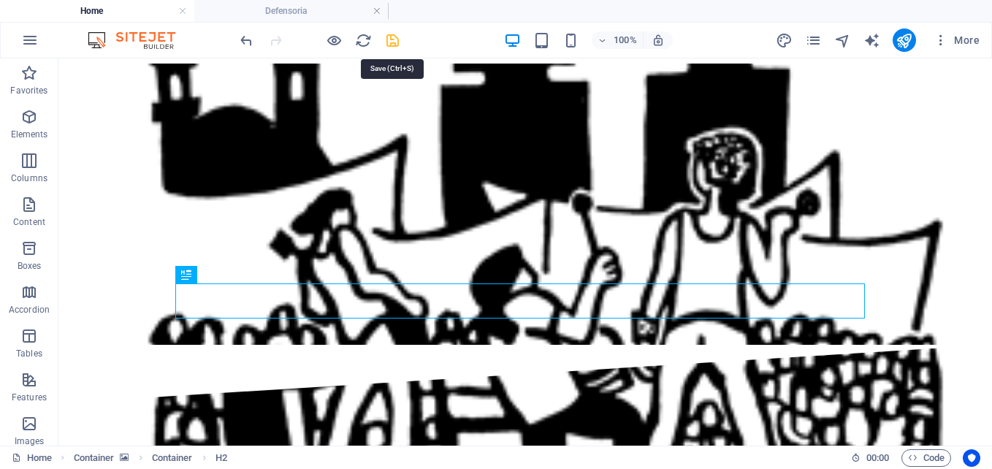
click at [393, 42] on icon "save" at bounding box center [392, 40] width 17 height 17
checkbox input "false"
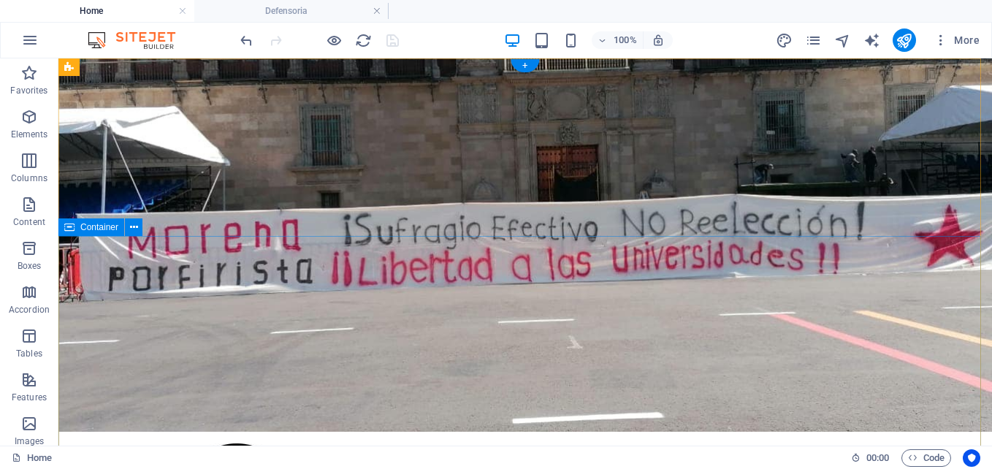
scroll to position [0, 0]
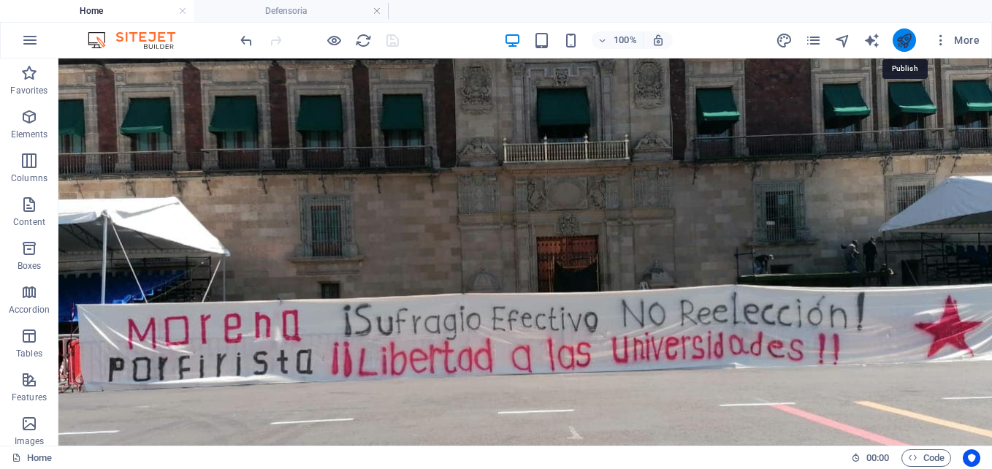
click at [905, 44] on icon "publish" at bounding box center [904, 40] width 17 height 17
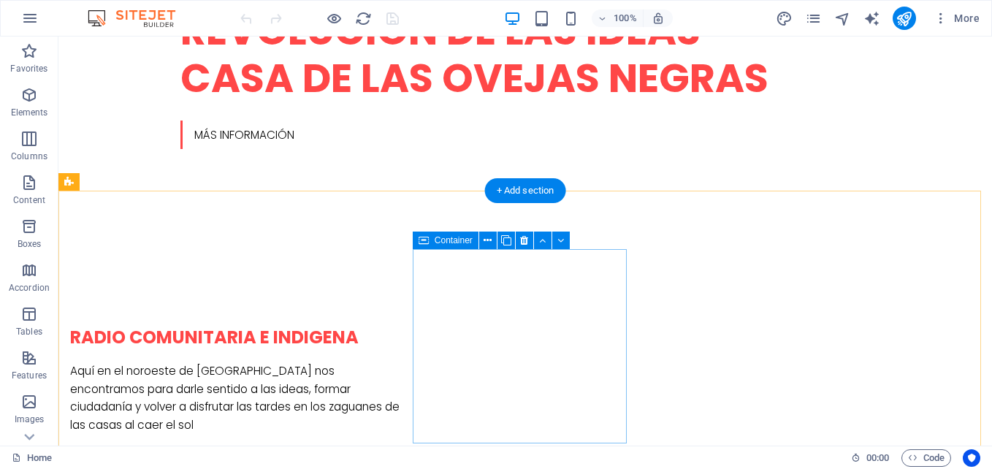
scroll to position [877, 0]
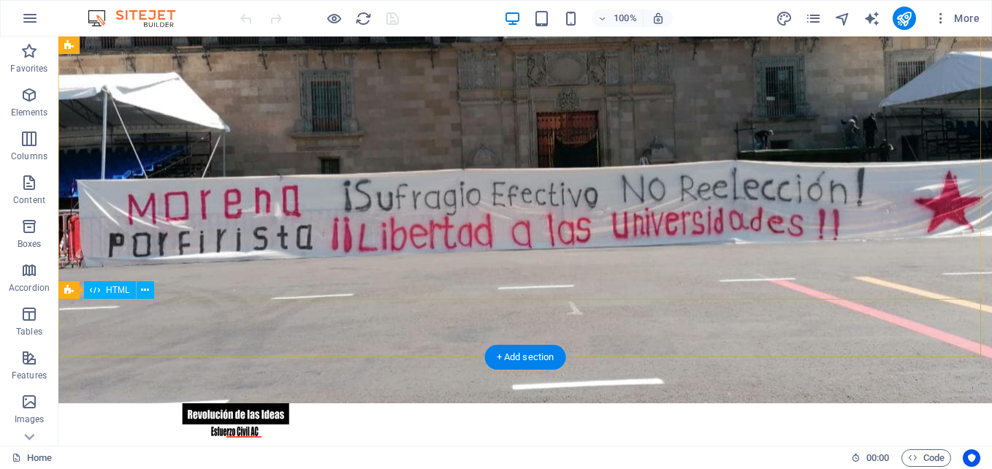
scroll to position [219, 0]
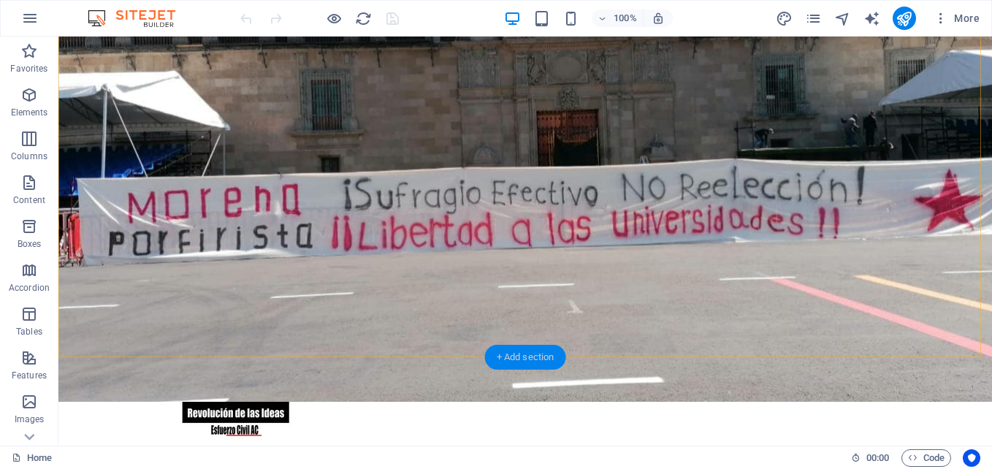
click at [530, 359] on div "+ Add section" at bounding box center [525, 357] width 81 height 25
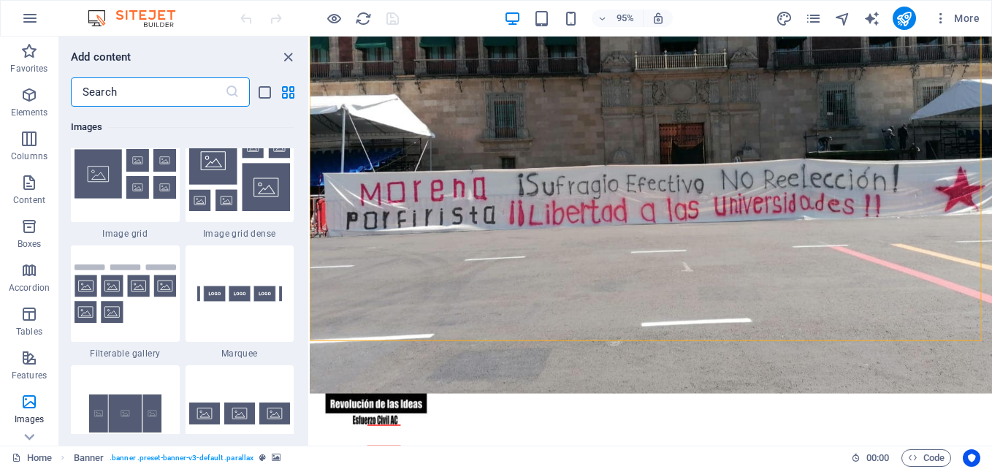
scroll to position [7815, 0]
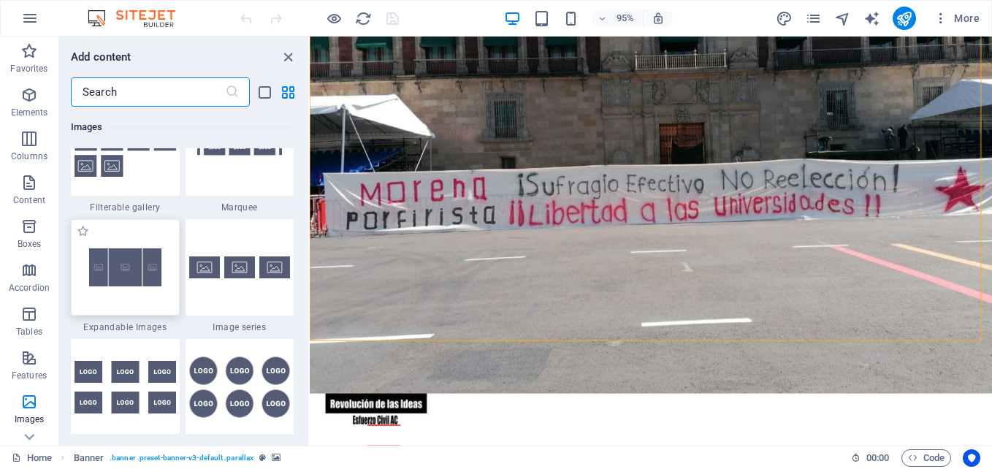
click at [149, 302] on div at bounding box center [125, 267] width 109 height 96
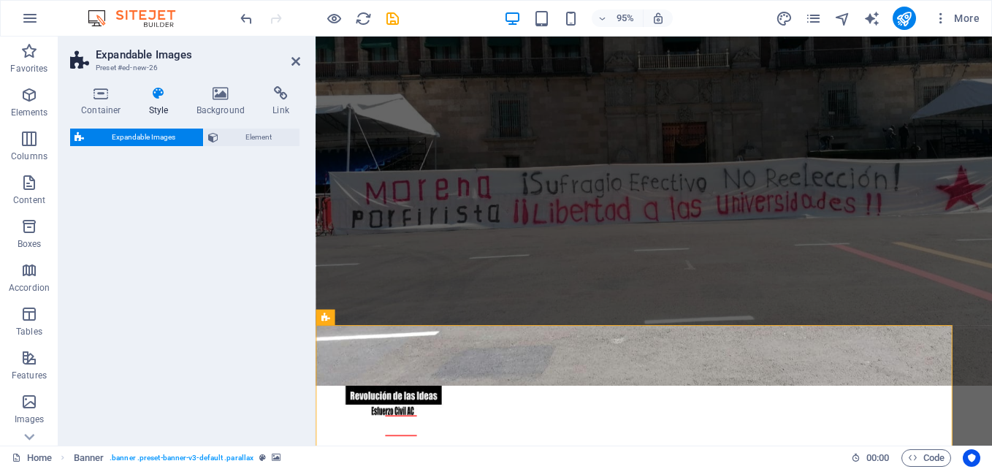
select select "rem"
select select "px"
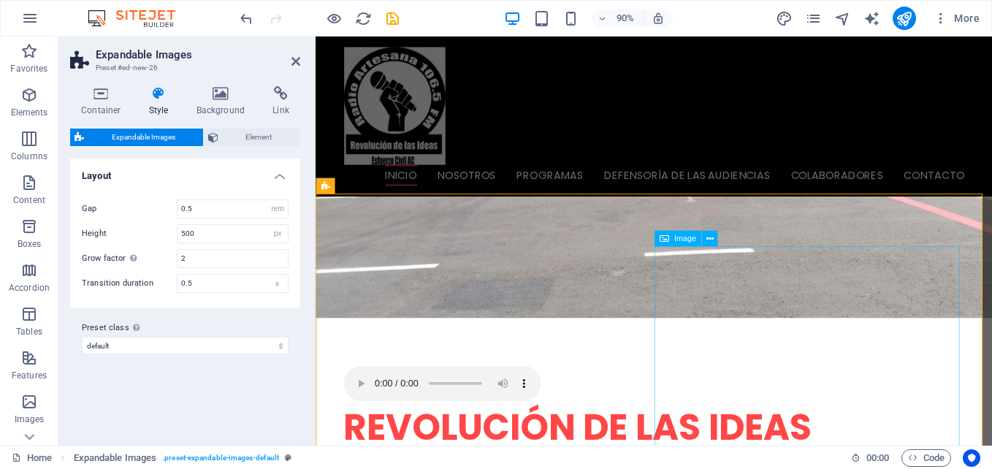
scroll to position [365, 0]
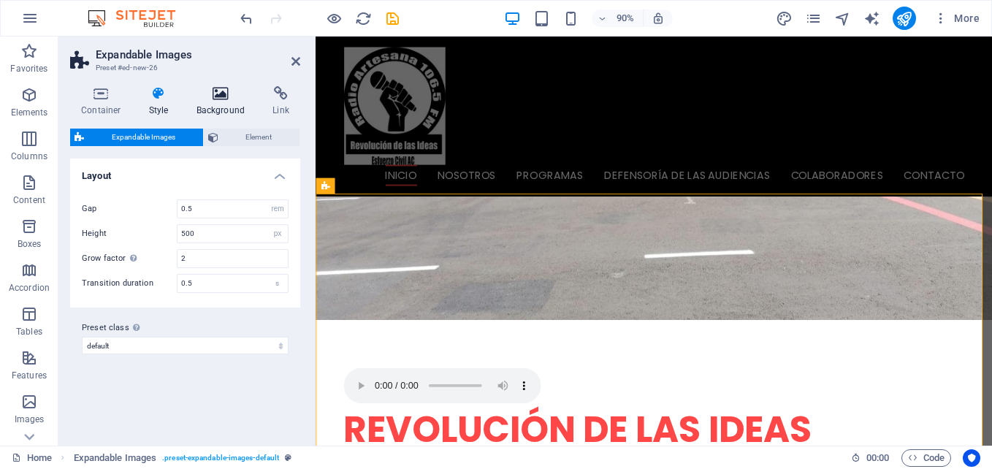
click at [218, 99] on icon at bounding box center [221, 93] width 71 height 15
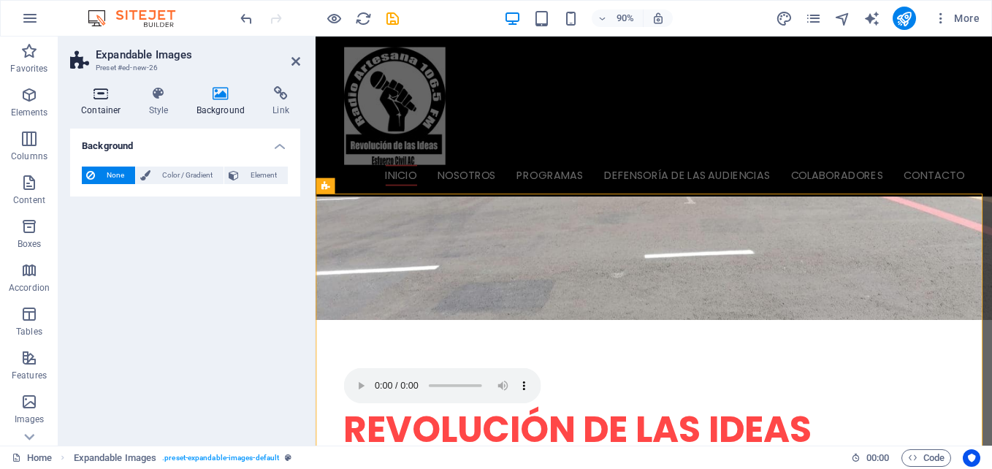
click at [103, 106] on h4 "Container" at bounding box center [104, 101] width 68 height 31
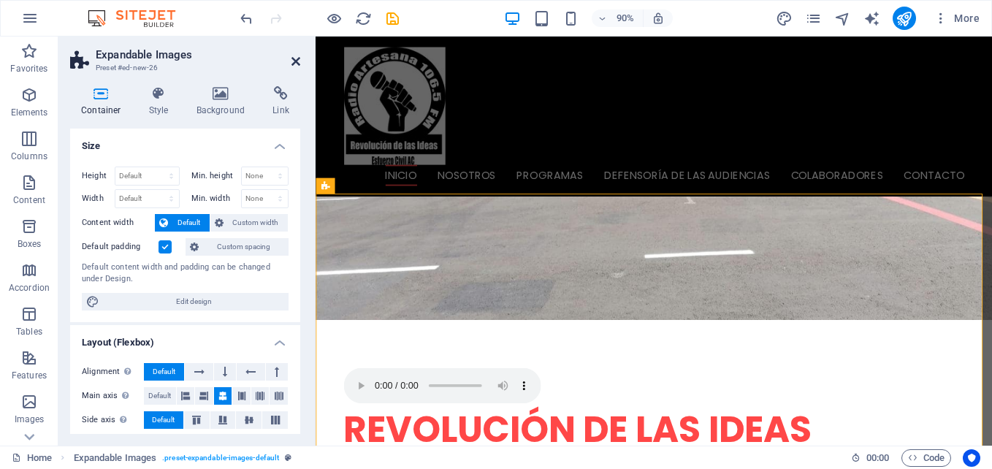
click at [292, 64] on icon at bounding box center [295, 62] width 9 height 12
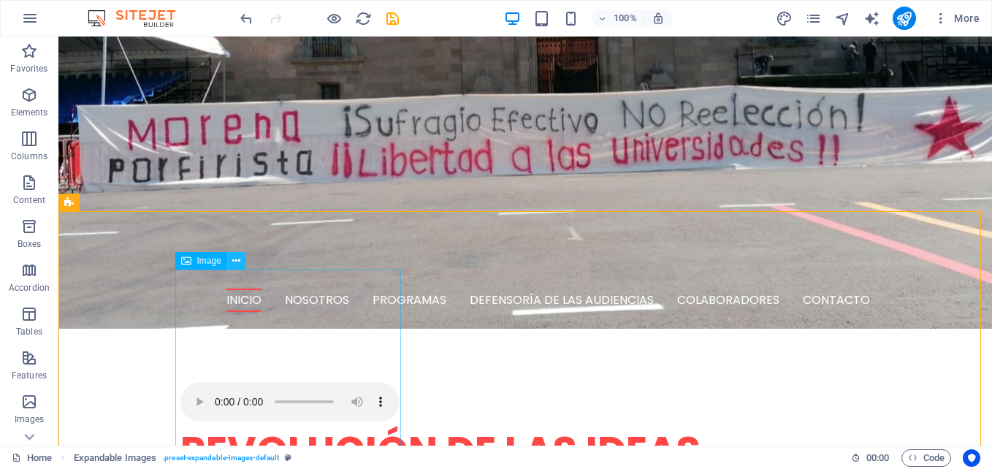
click at [233, 262] on icon at bounding box center [236, 260] width 8 height 15
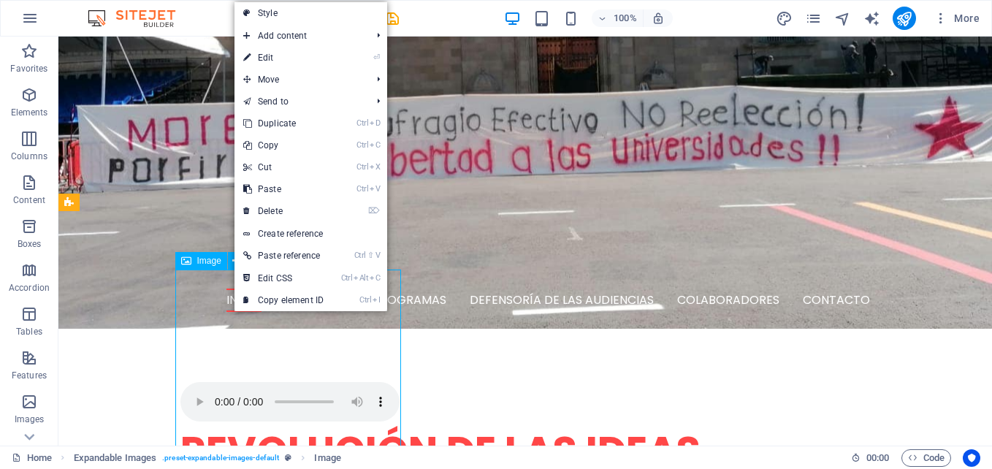
click at [206, 262] on span "Image" at bounding box center [209, 260] width 24 height 9
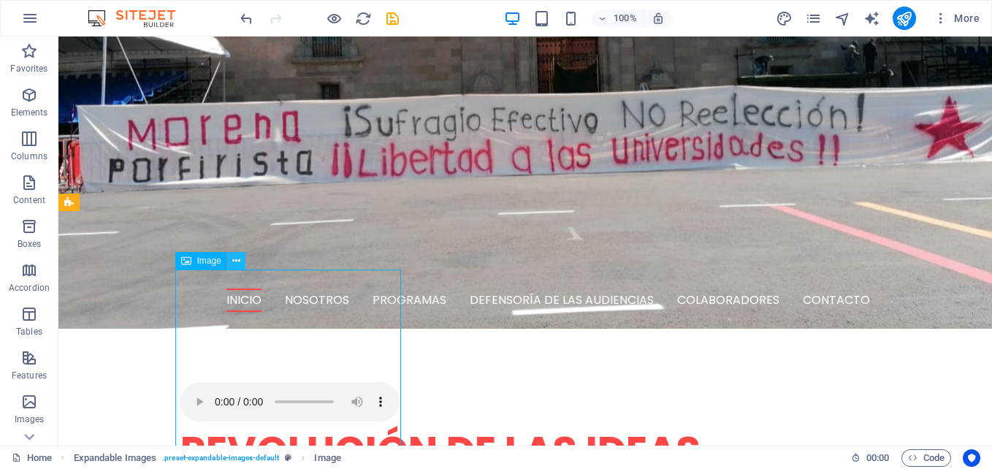
click at [232, 264] on button at bounding box center [237, 261] width 18 height 18
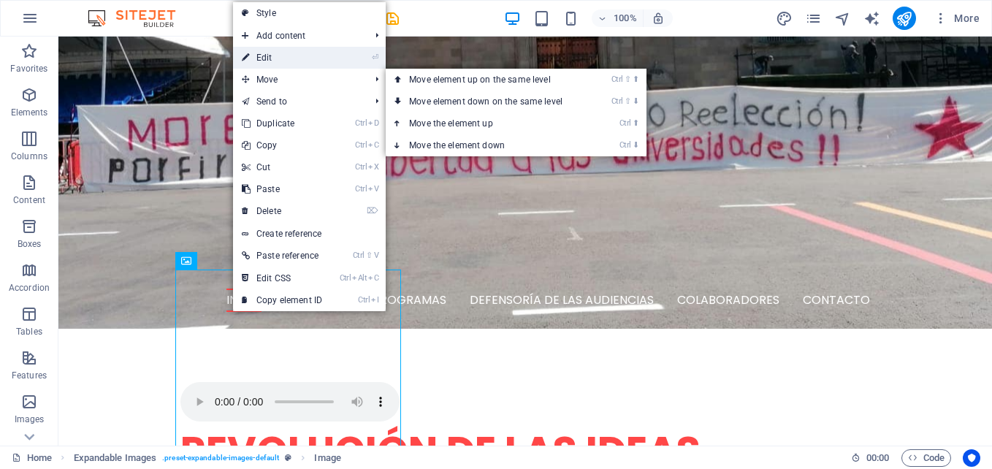
click at [282, 61] on link "⏎ Edit" at bounding box center [282, 58] width 98 height 22
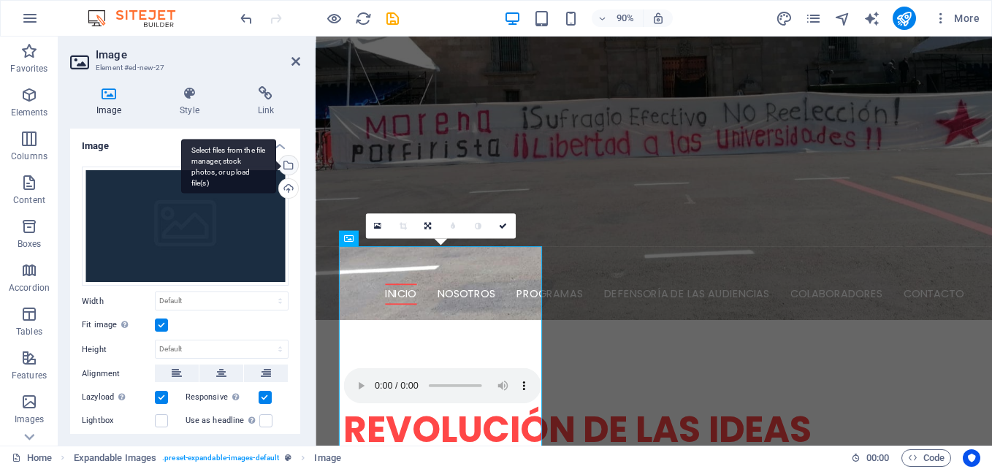
click at [284, 166] on div "Select files from the file manager, stock photos, or upload file(s)" at bounding box center [287, 167] width 22 height 22
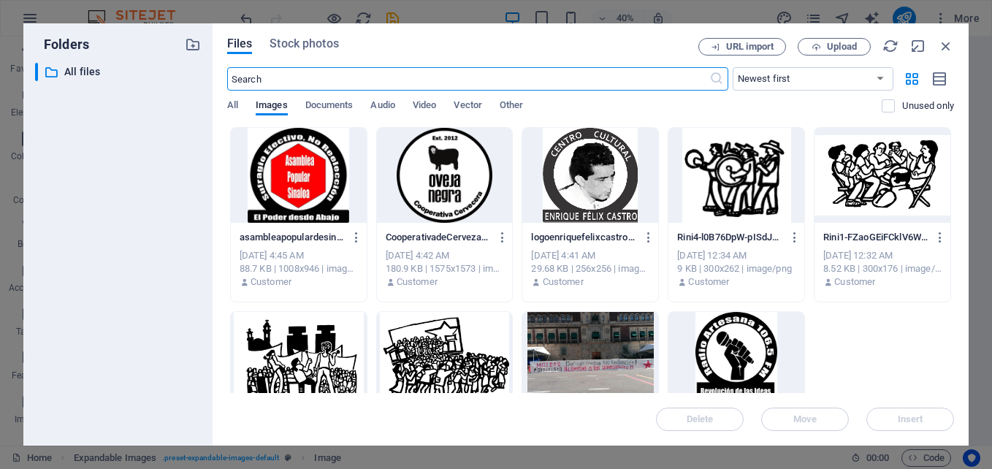
click at [310, 367] on div at bounding box center [299, 359] width 136 height 95
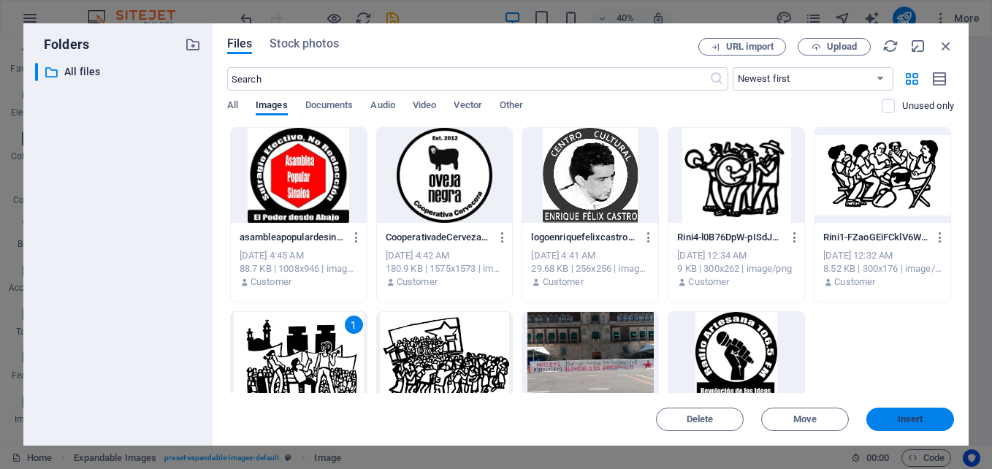
click at [918, 416] on span "Insert" at bounding box center [911, 419] width 26 height 9
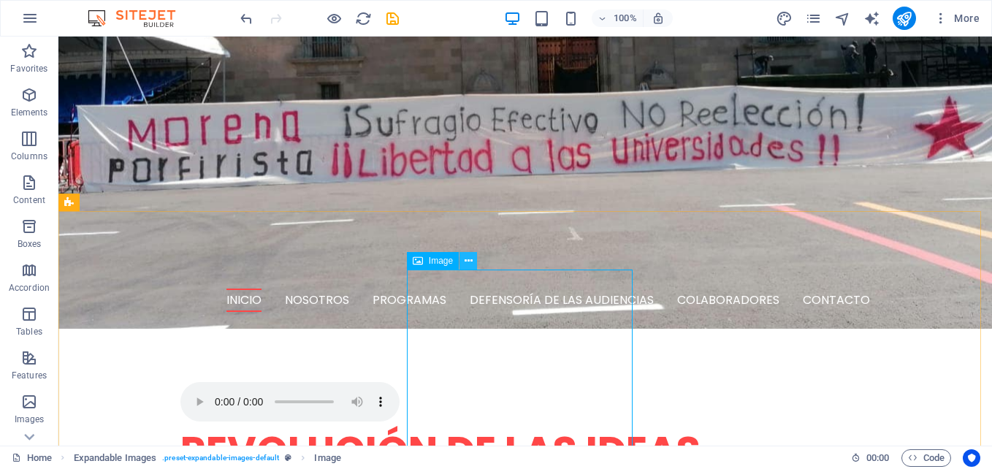
click at [467, 260] on icon at bounding box center [469, 260] width 8 height 15
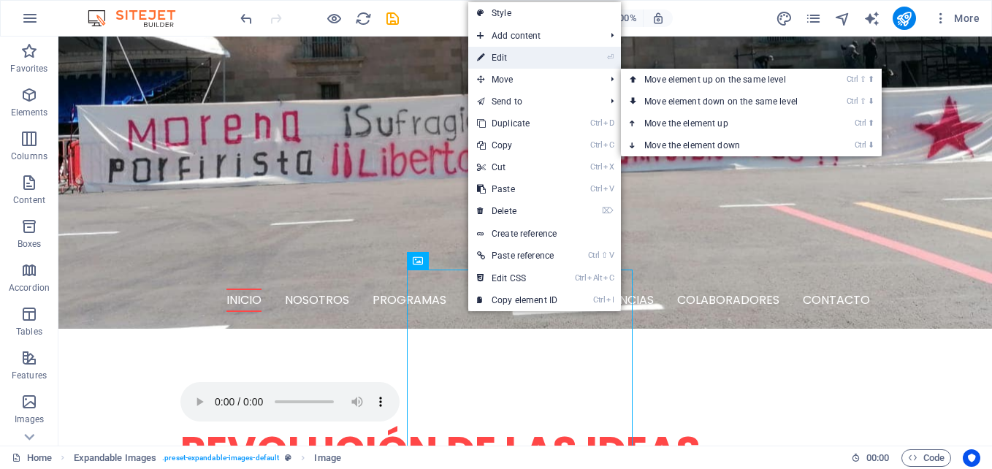
click at [497, 58] on link "⏎ Edit" at bounding box center [517, 58] width 98 height 22
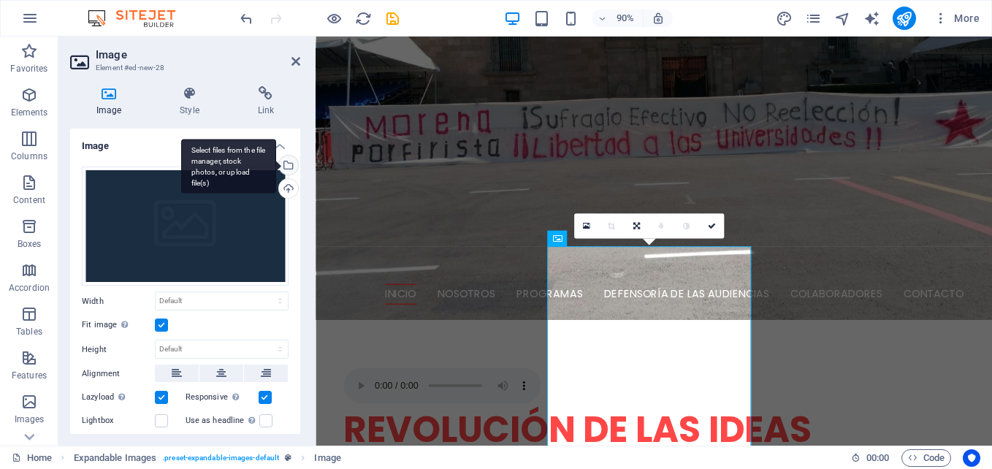
click at [276, 161] on div "Select files from the file manager, stock photos, or upload file(s)" at bounding box center [228, 166] width 95 height 55
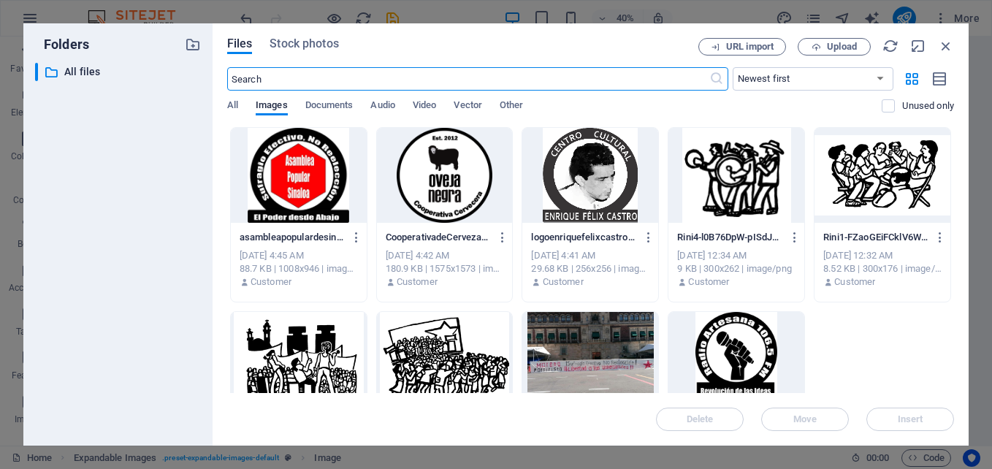
click at [759, 177] on div at bounding box center [736, 175] width 136 height 95
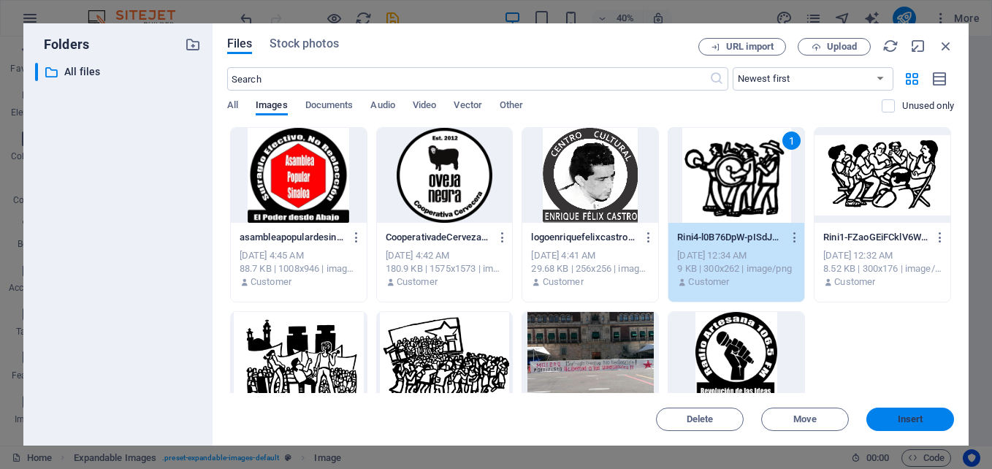
click at [914, 415] on span "Insert" at bounding box center [911, 419] width 26 height 9
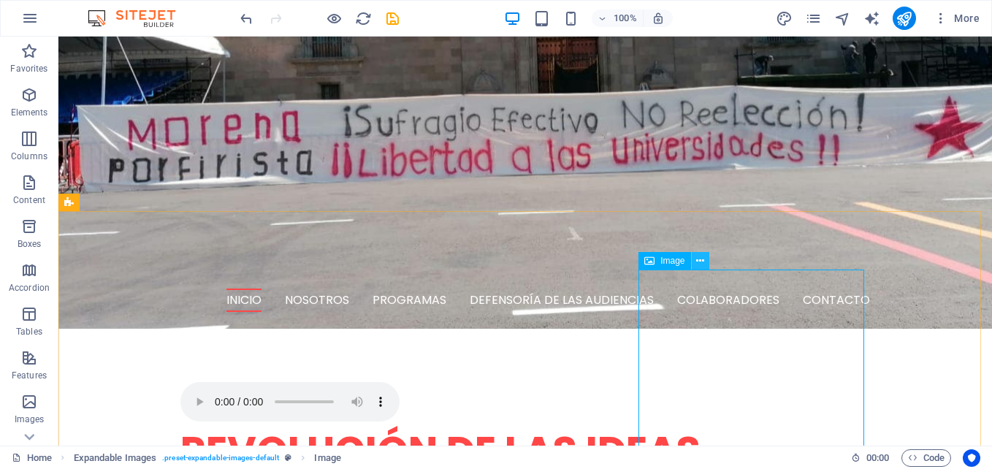
click at [703, 261] on icon at bounding box center [700, 260] width 8 height 15
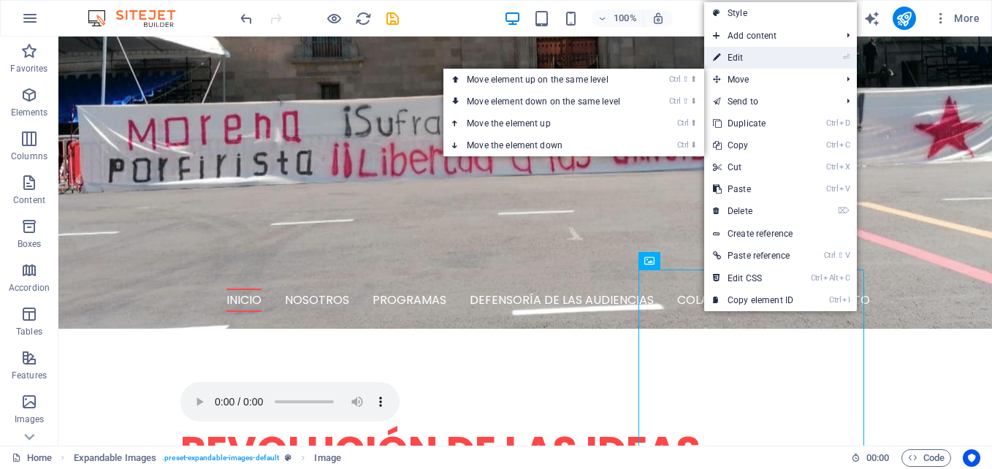
click at [733, 62] on link "⏎ Edit" at bounding box center [753, 58] width 98 height 22
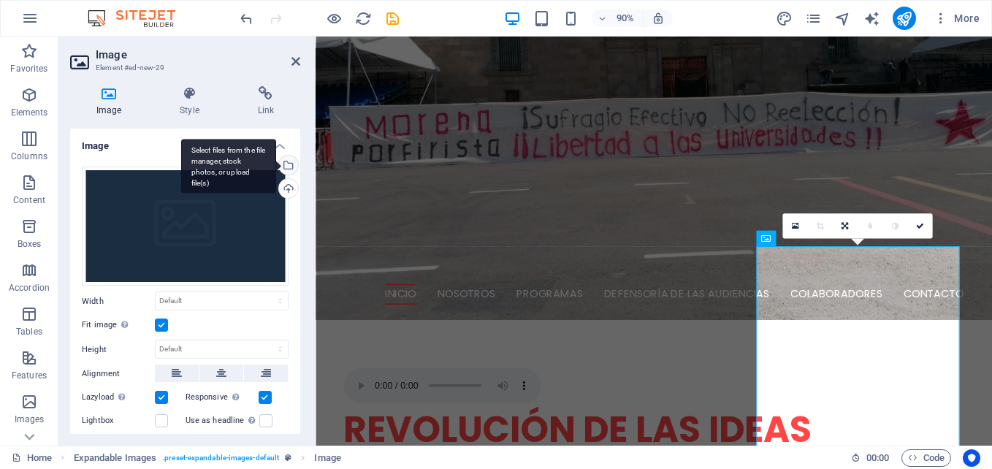
click at [287, 161] on div "Select files from the file manager, stock photos, or upload file(s)" at bounding box center [287, 167] width 22 height 22
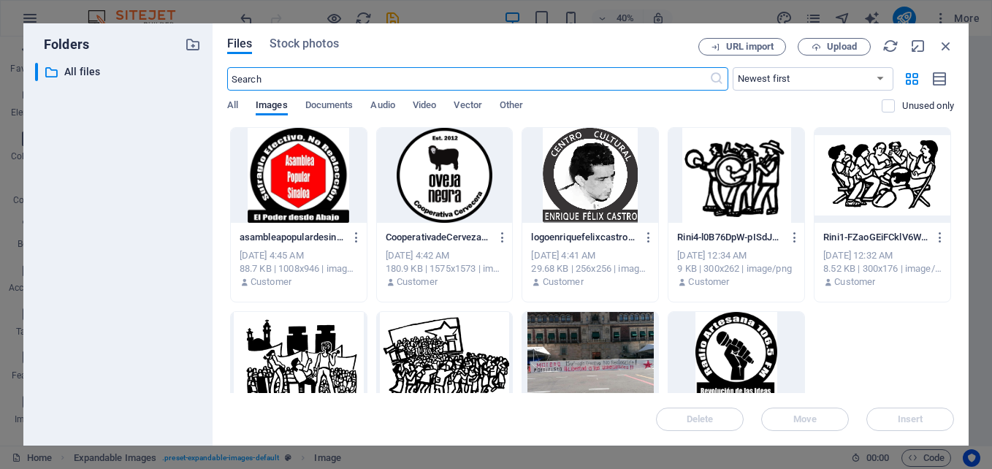
click at [863, 177] on div at bounding box center [882, 175] width 136 height 95
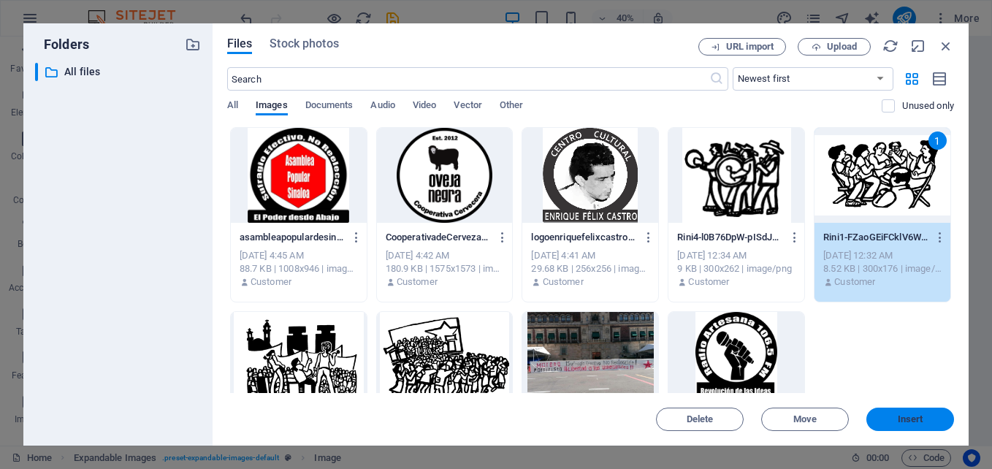
click at [912, 417] on span "Insert" at bounding box center [911, 419] width 26 height 9
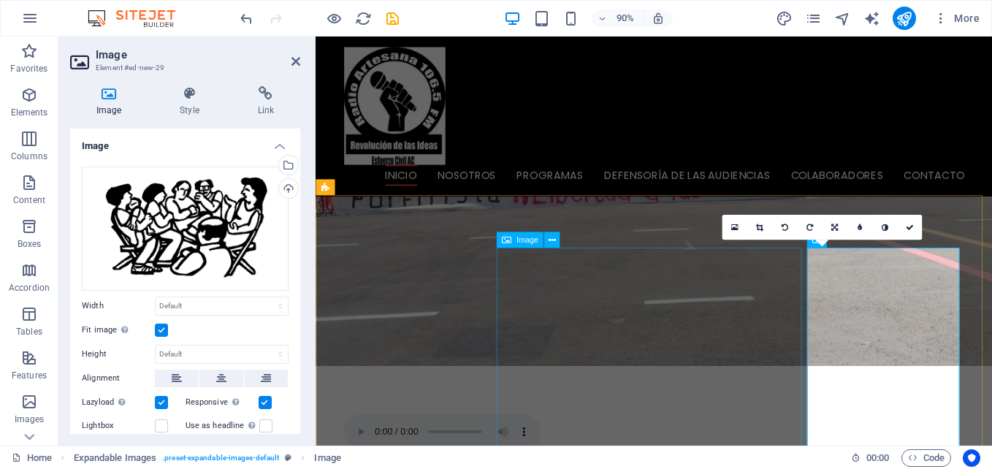
scroll to position [292, 0]
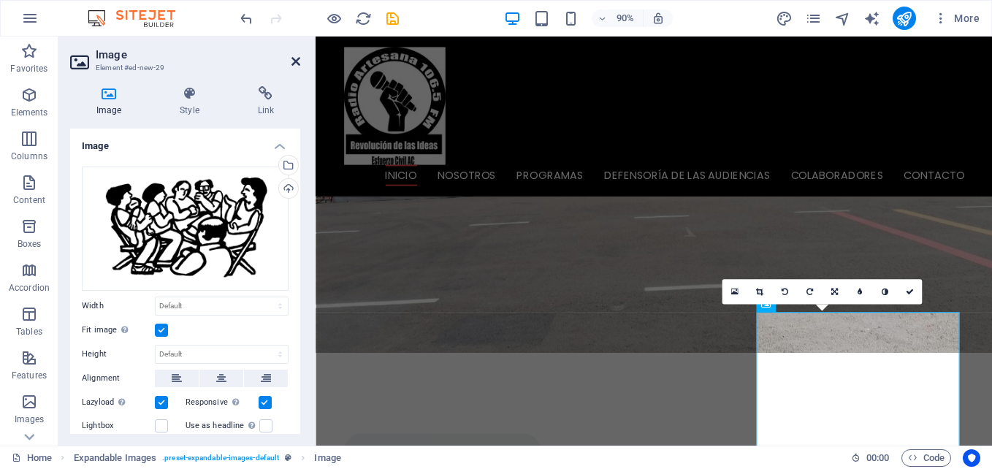
drag, startPoint x: 293, startPoint y: 58, endPoint x: 234, endPoint y: 21, distance: 69.5
click at [293, 58] on icon at bounding box center [295, 62] width 9 height 12
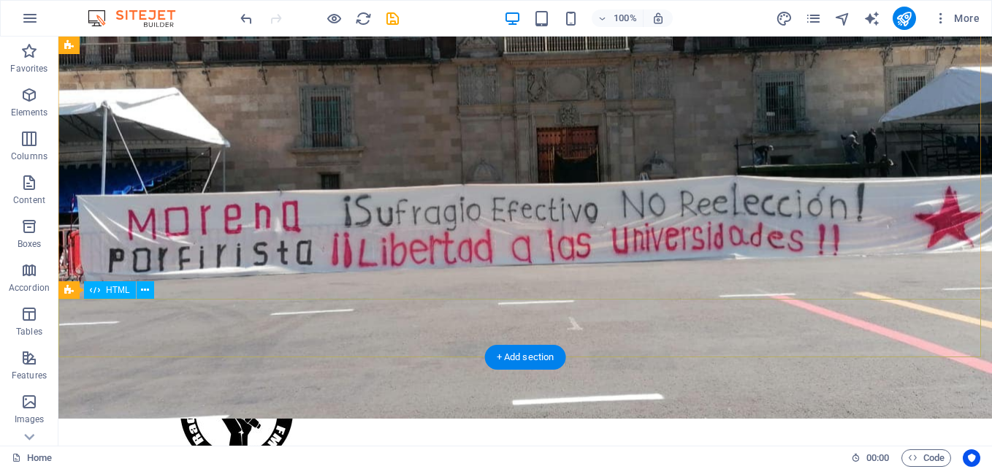
scroll to position [146, 0]
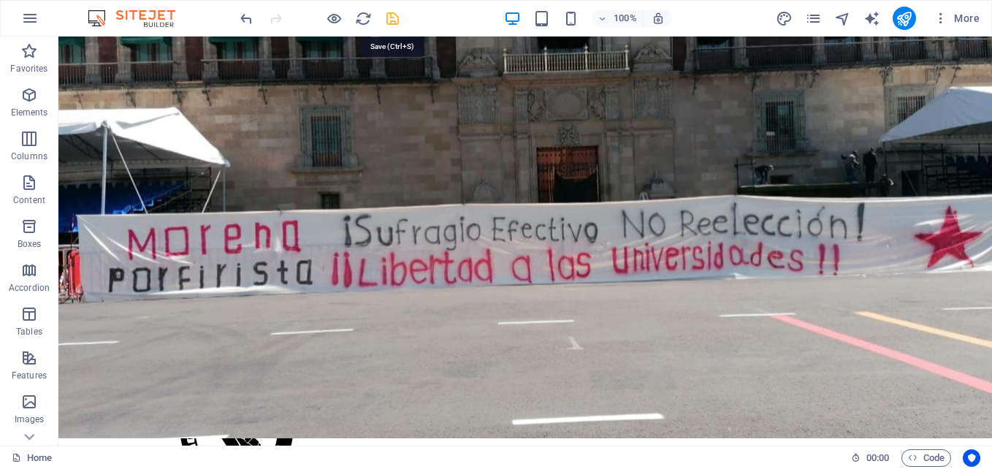
click at [396, 20] on icon "save" at bounding box center [392, 18] width 17 height 17
checkbox input "false"
click at [906, 24] on icon "publish" at bounding box center [904, 18] width 17 height 17
